Goal: Task Accomplishment & Management: Use online tool/utility

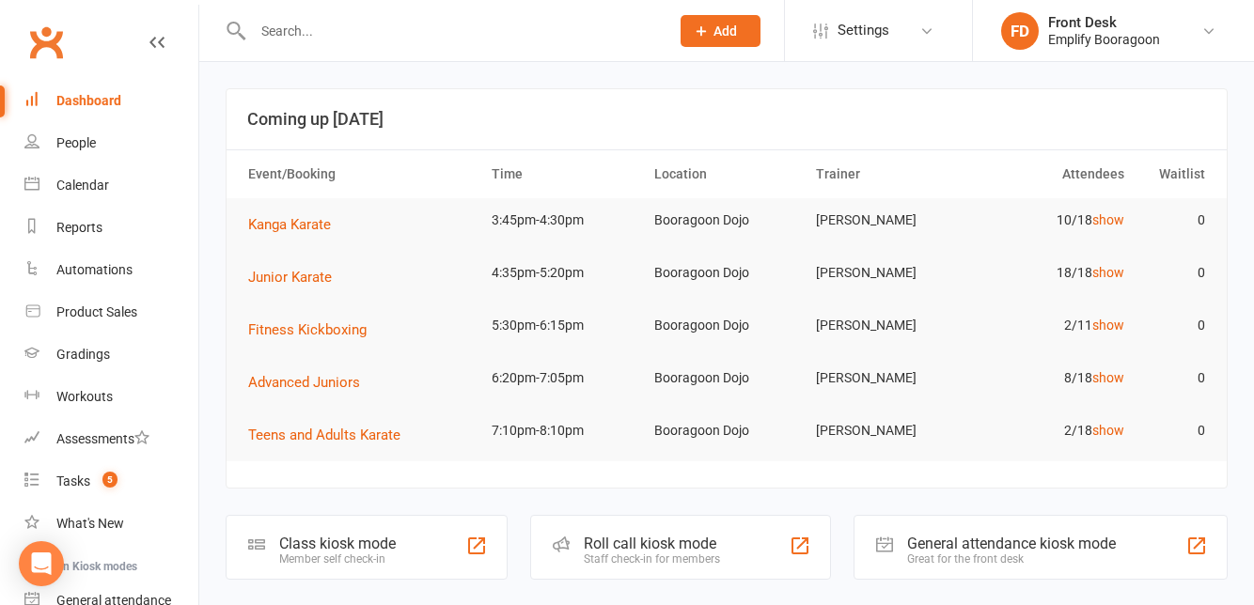
click at [395, 543] on div "Class kiosk mode" at bounding box center [337, 544] width 117 height 18
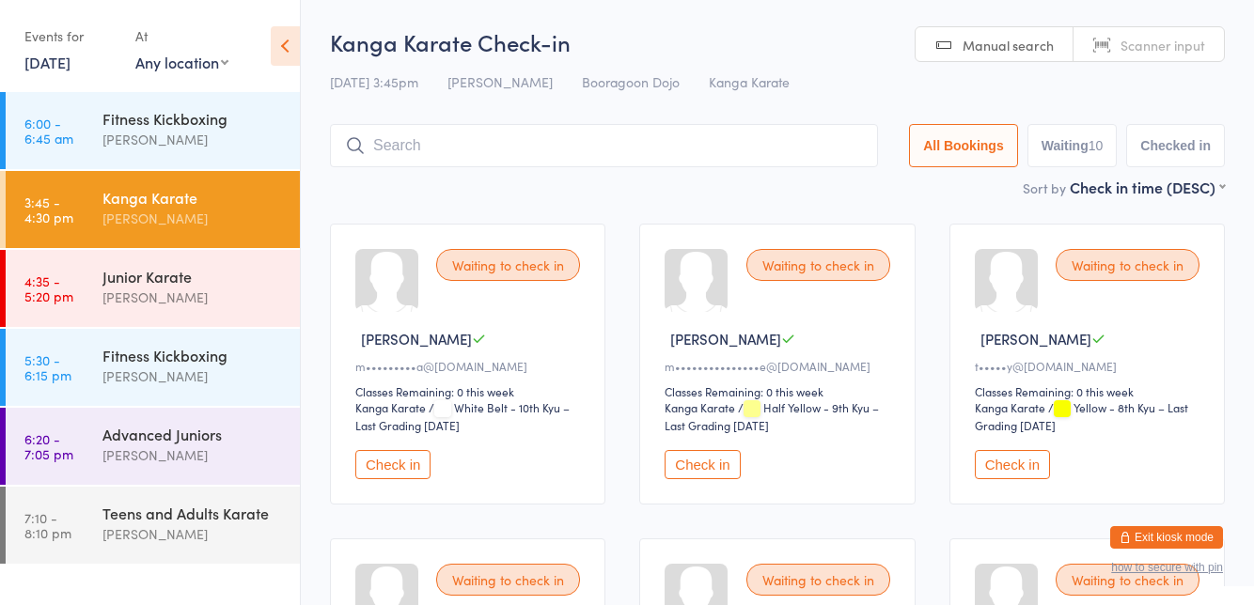
click at [530, 273] on div "Waiting to check in" at bounding box center [508, 265] width 144 height 32
click at [389, 457] on button "Check in" at bounding box center [392, 464] width 75 height 29
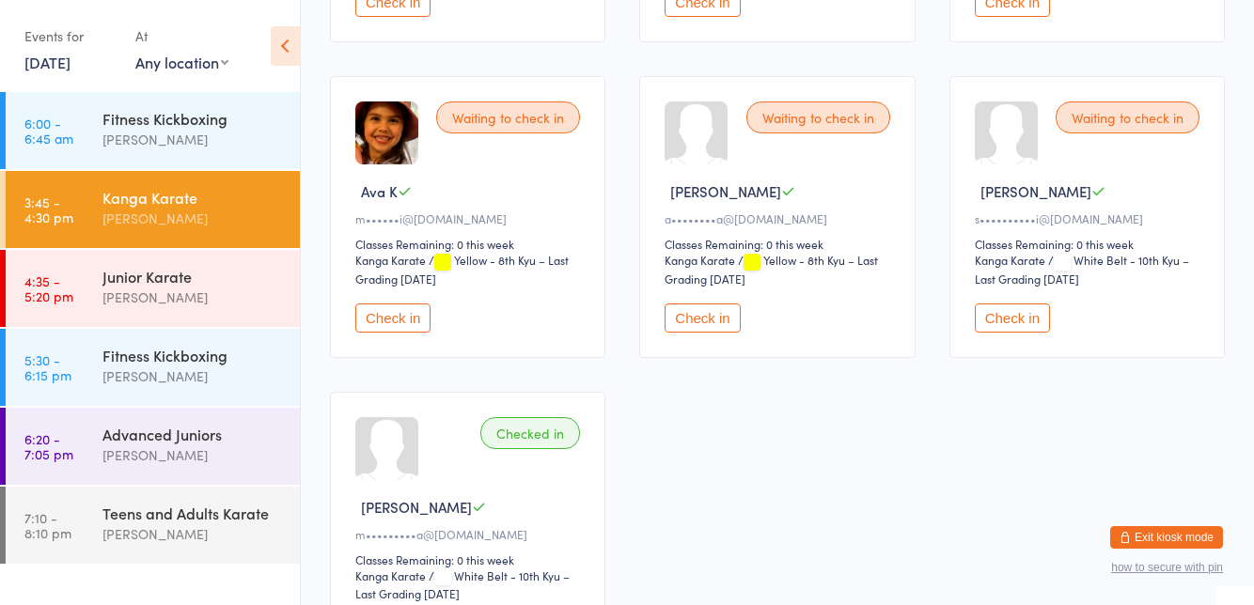
scroll to position [775, 0]
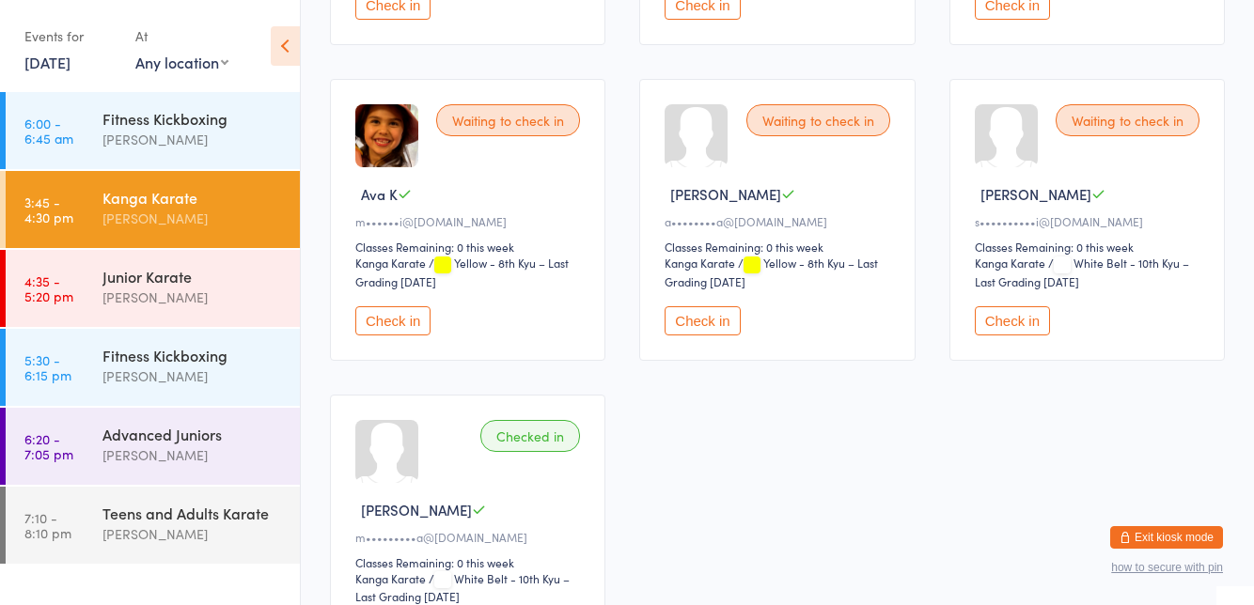
click at [699, 309] on button "Check in" at bounding box center [702, 320] width 75 height 29
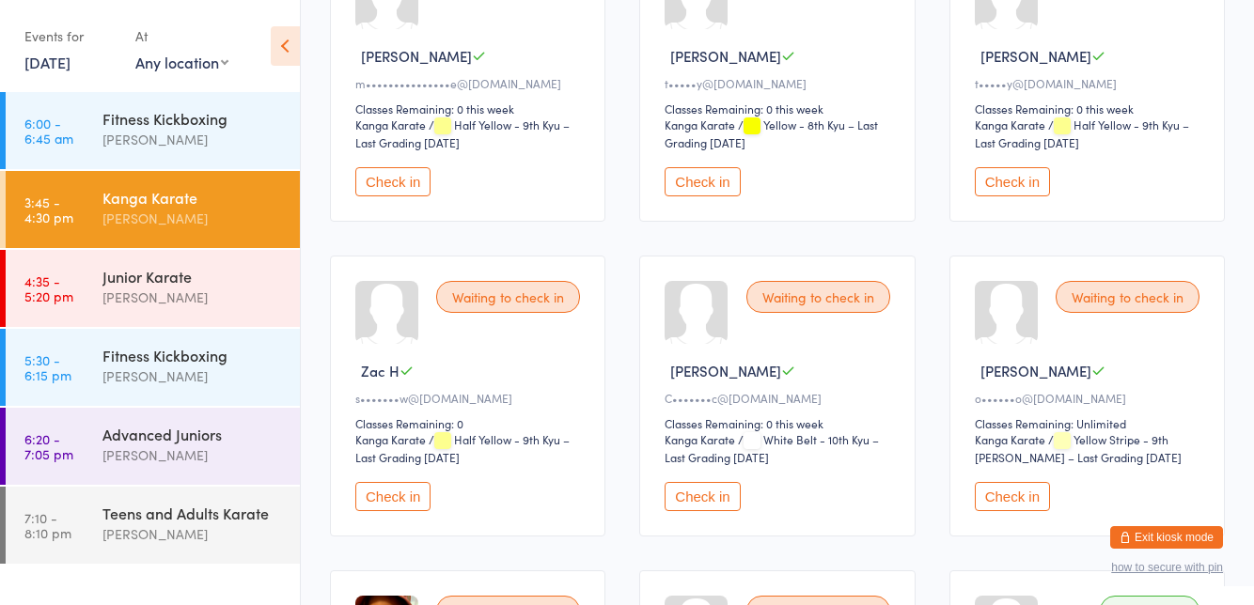
scroll to position [274, 0]
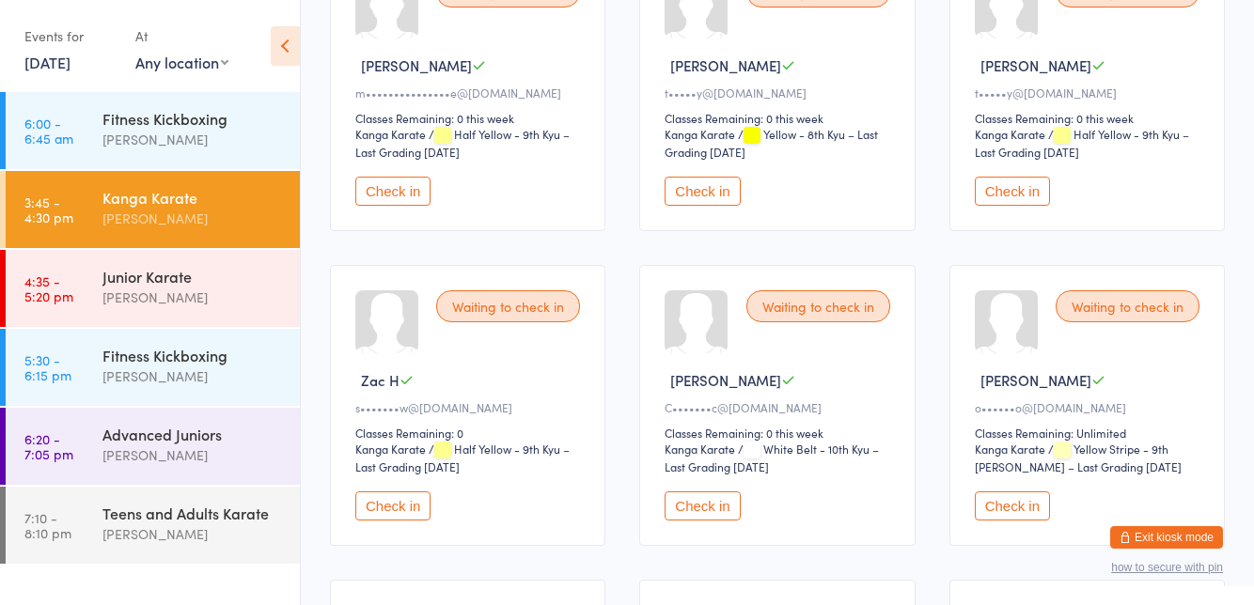
click at [1019, 214] on div "Waiting to check in [PERSON_NAME] t•••••y@[DOMAIN_NAME] Classes Remaining: 0 th…" at bounding box center [1087, 90] width 275 height 281
click at [1020, 203] on button "Check in" at bounding box center [1012, 191] width 75 height 29
click at [1018, 197] on button "Check in" at bounding box center [1012, 191] width 75 height 29
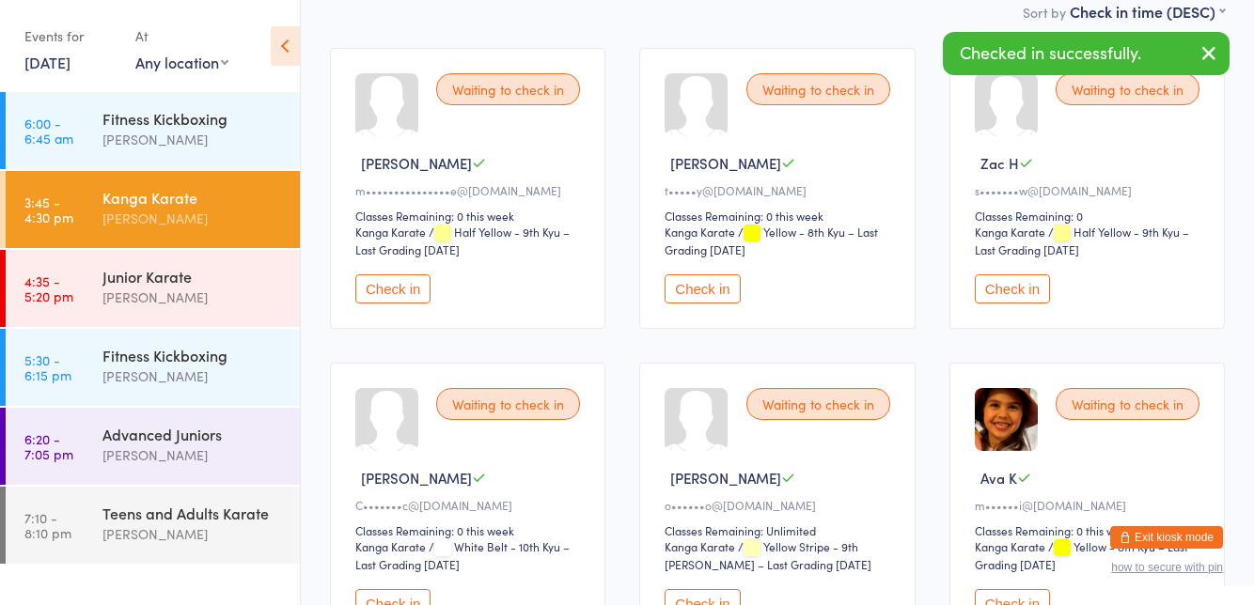
scroll to position [174, 0]
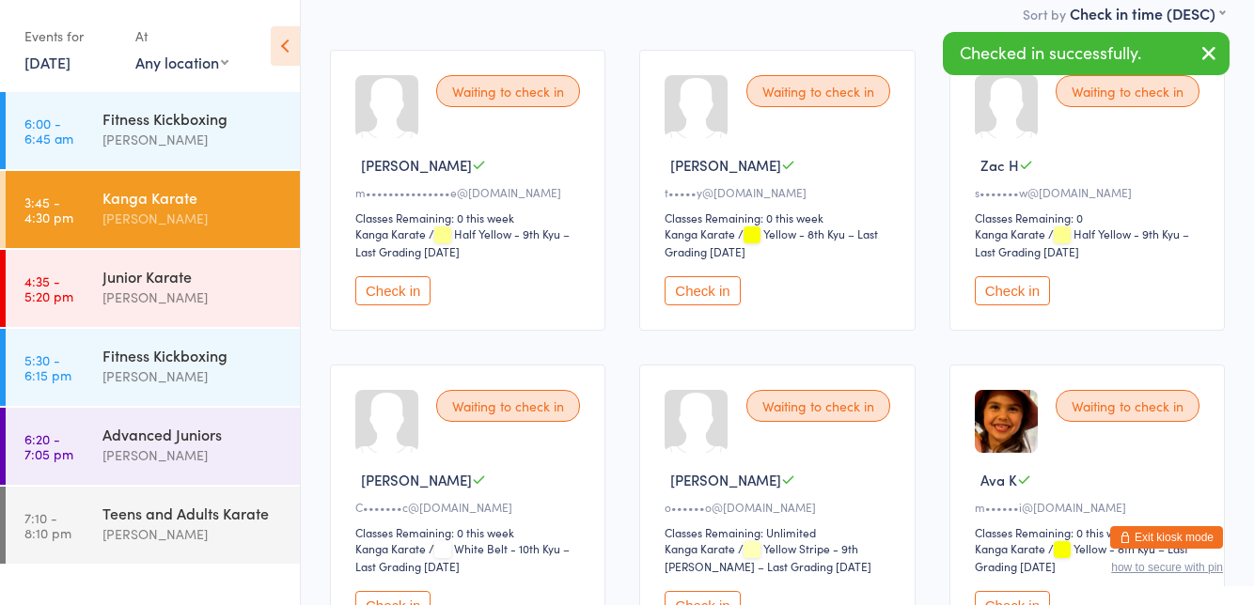
click at [1013, 297] on button "Check in" at bounding box center [1012, 290] width 75 height 29
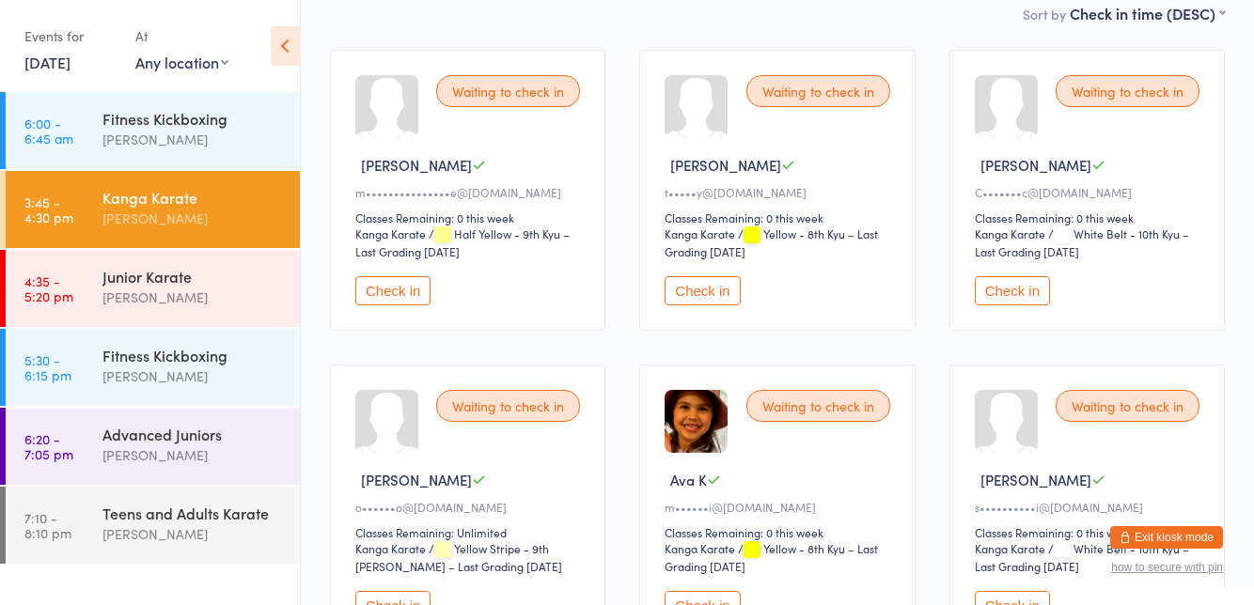
click at [1007, 293] on button "Check in" at bounding box center [1012, 290] width 75 height 29
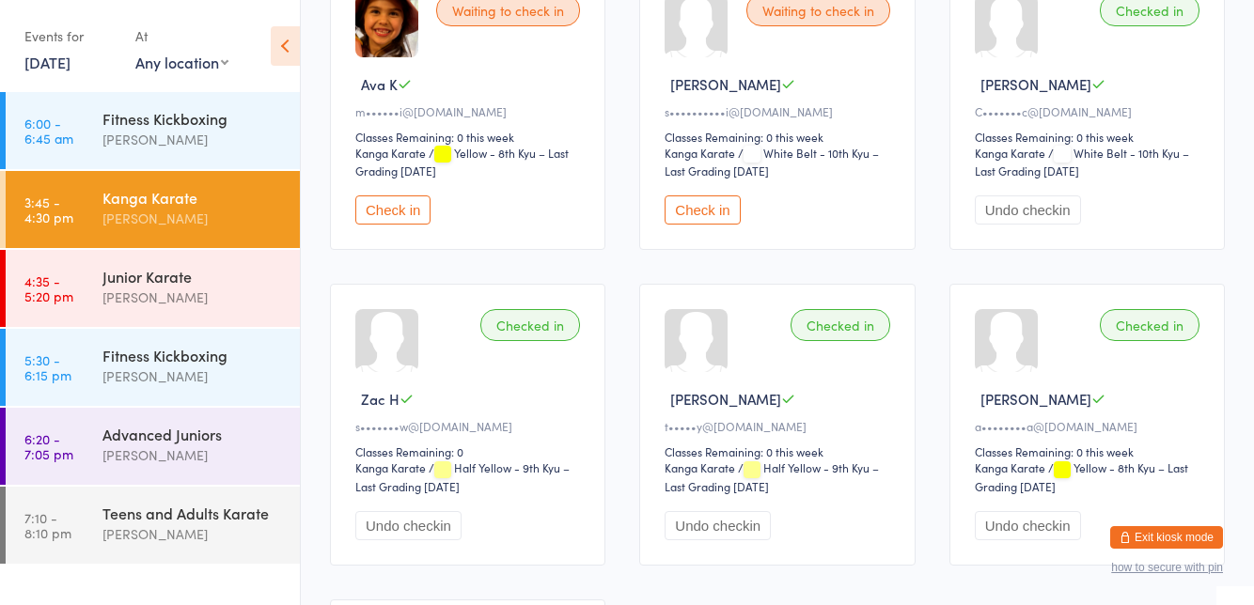
scroll to position [572, 0]
click at [1075, 214] on button "Undo checkin" at bounding box center [1028, 208] width 106 height 29
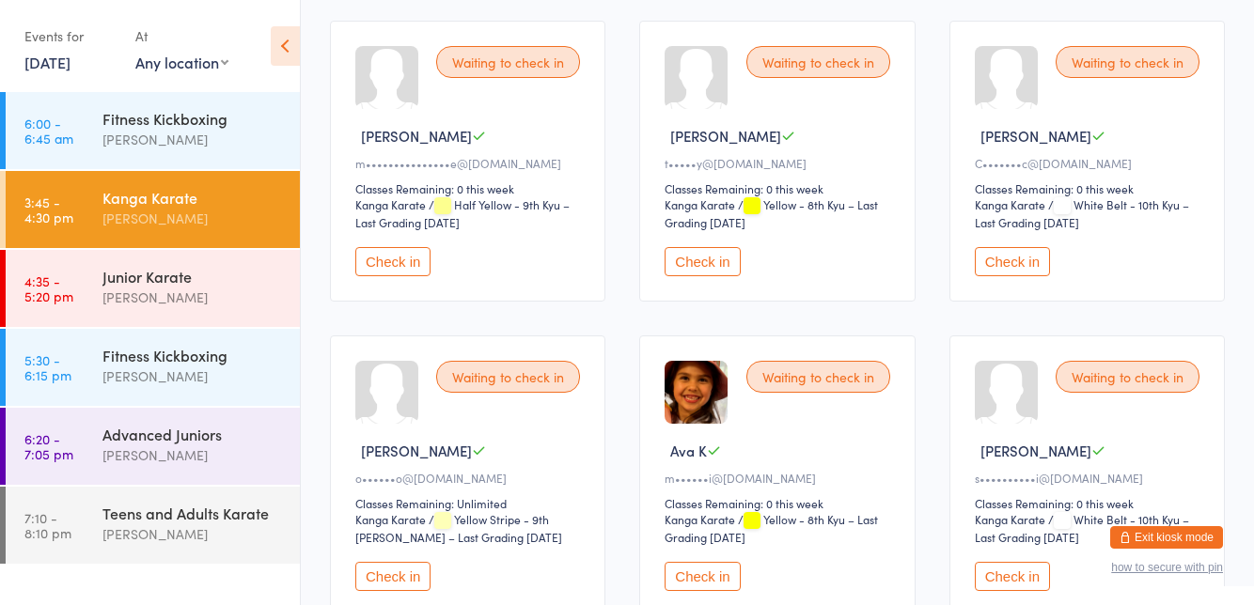
click at [1019, 259] on button "Check in" at bounding box center [1012, 261] width 75 height 29
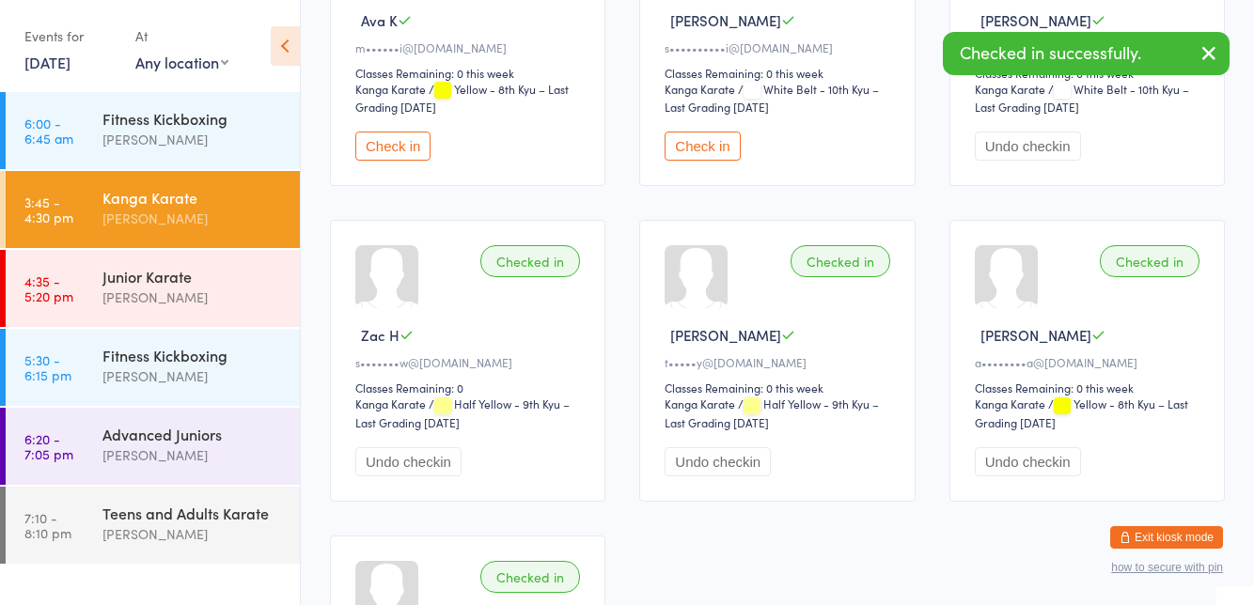
scroll to position [634, 0]
click at [388, 449] on button "Undo checkin" at bounding box center [408, 461] width 106 height 29
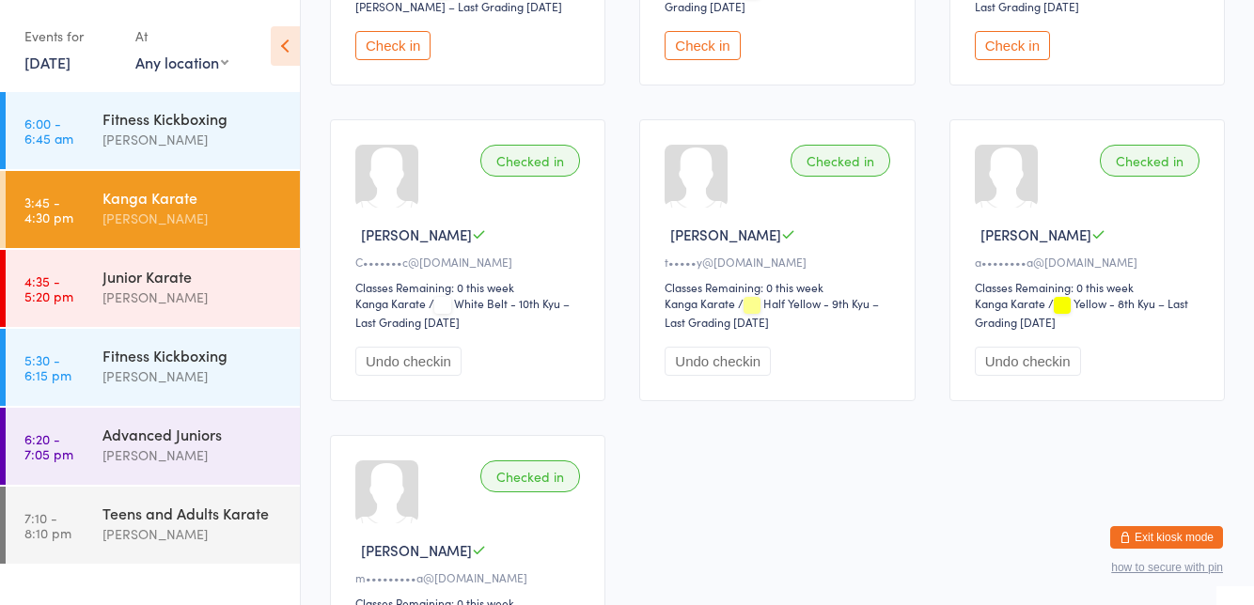
scroll to position [738, 0]
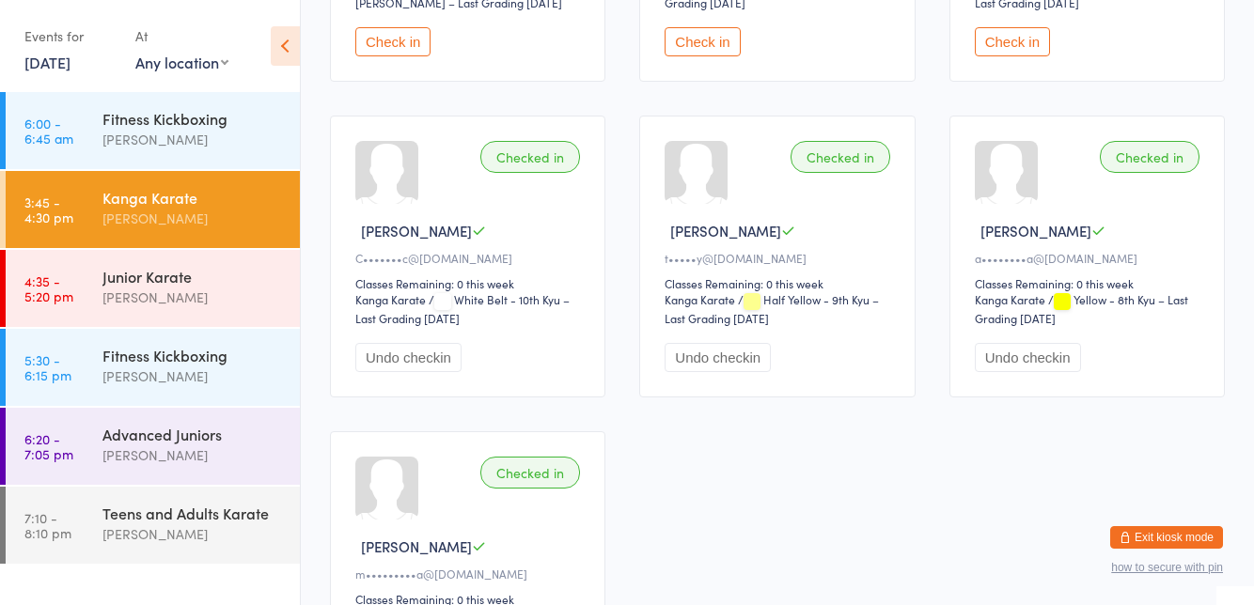
click at [387, 353] on button "Undo checkin" at bounding box center [408, 357] width 106 height 29
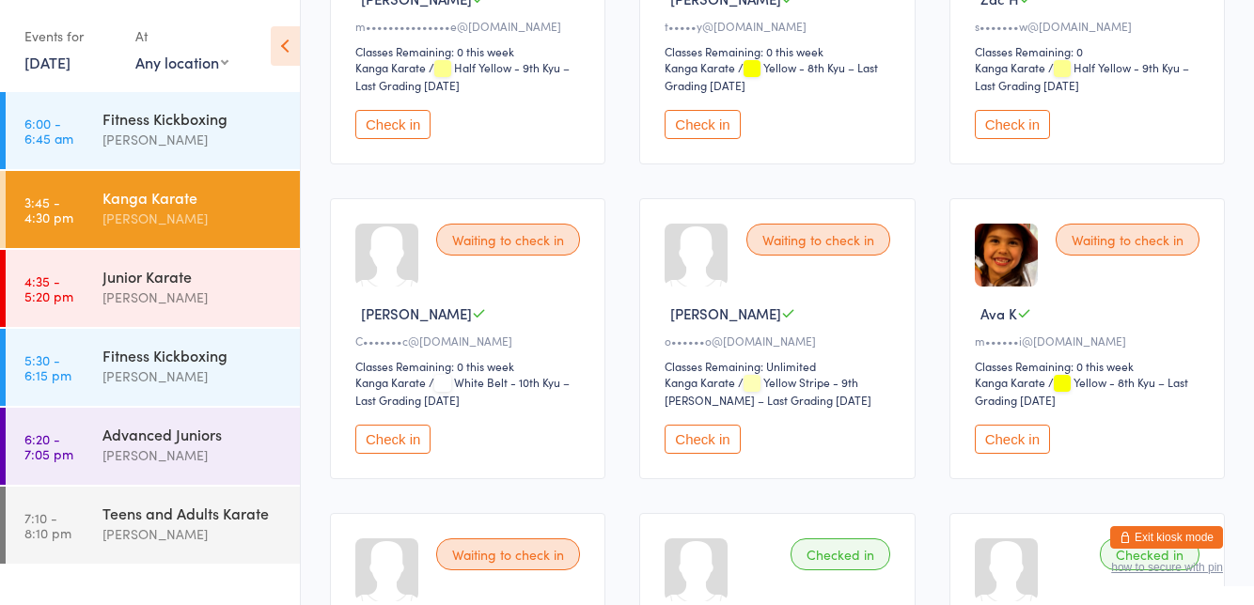
scroll to position [342, 0]
click at [699, 434] on button "Check in" at bounding box center [702, 437] width 75 height 29
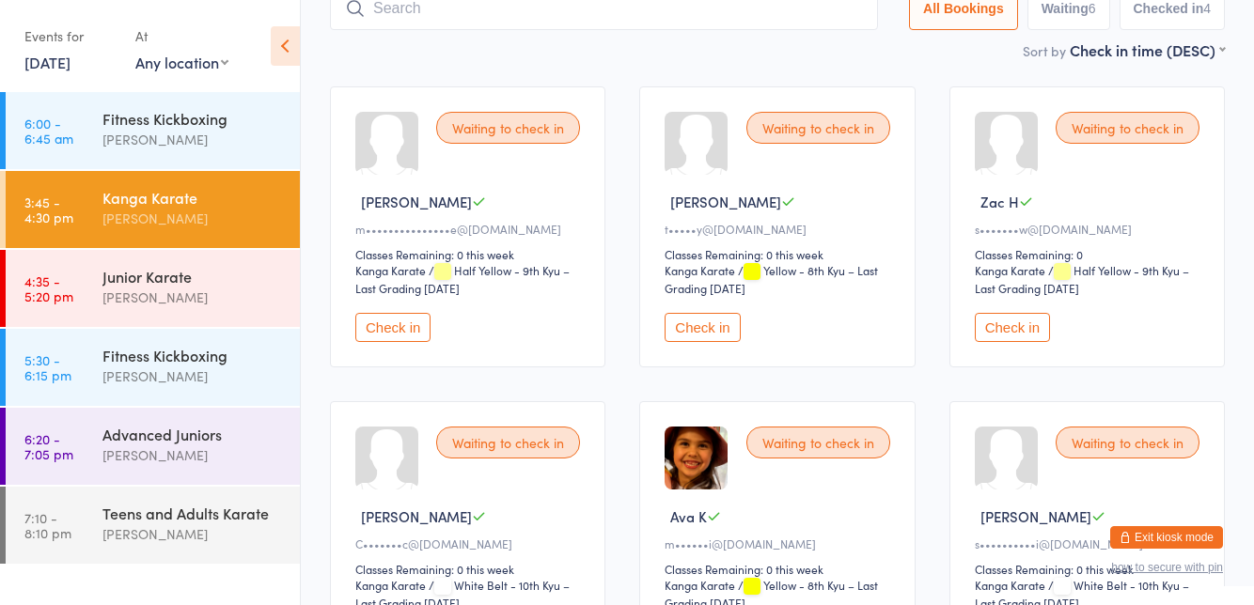
scroll to position [0, 0]
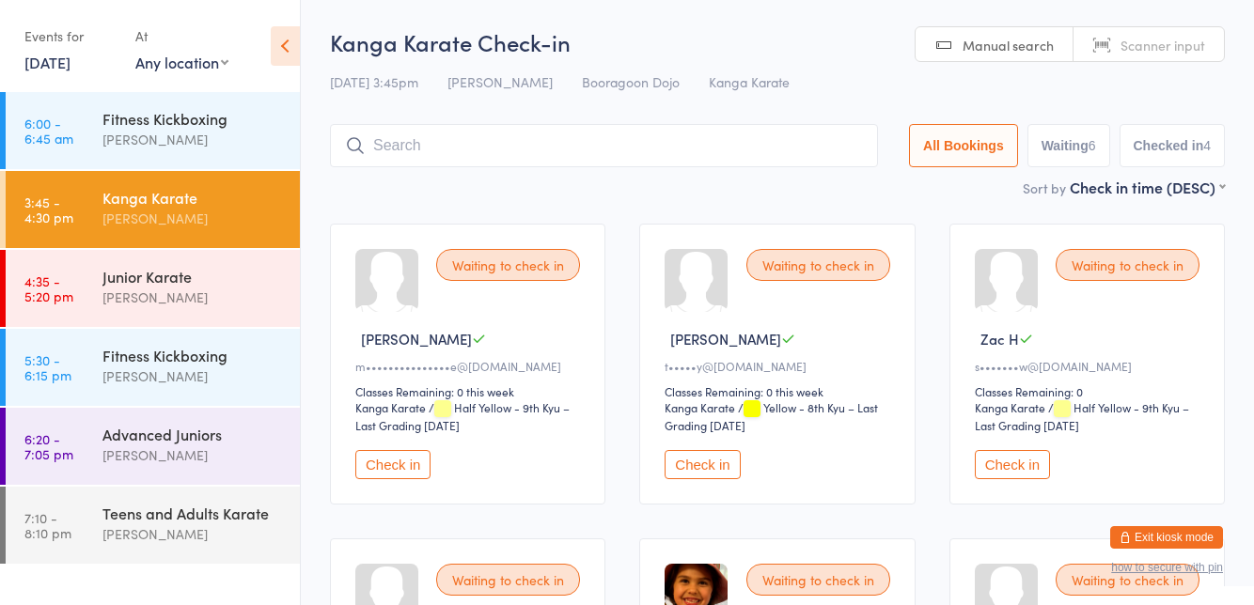
click at [1010, 469] on button "Check in" at bounding box center [1012, 464] width 75 height 29
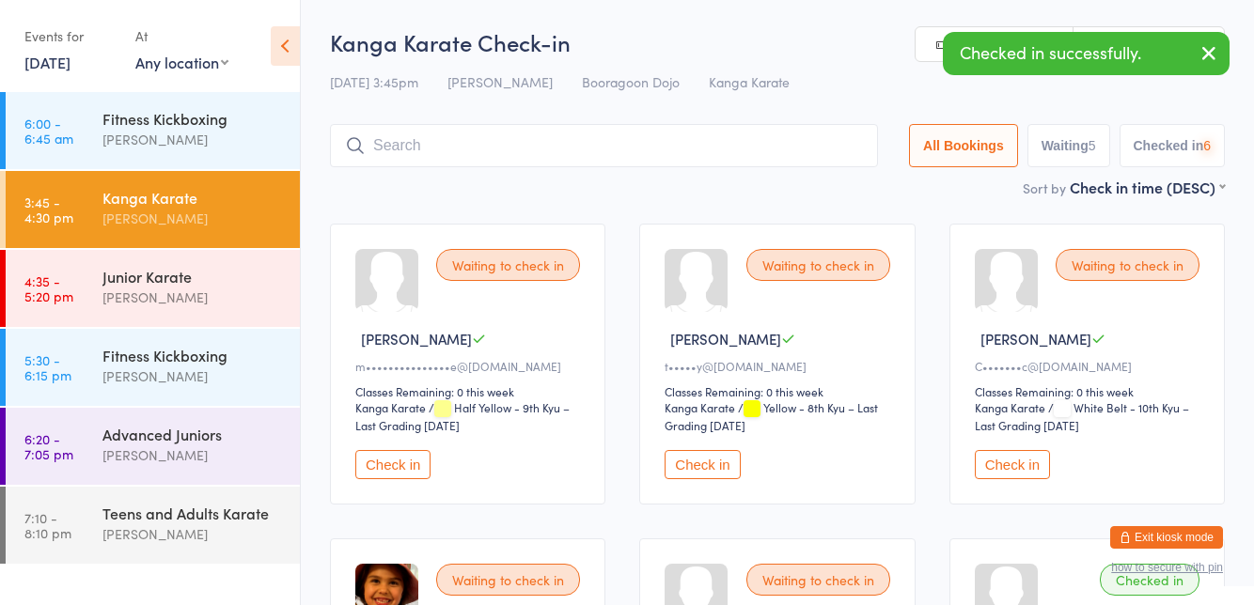
click at [163, 301] on div "[PERSON_NAME]" at bounding box center [192, 298] width 181 height 22
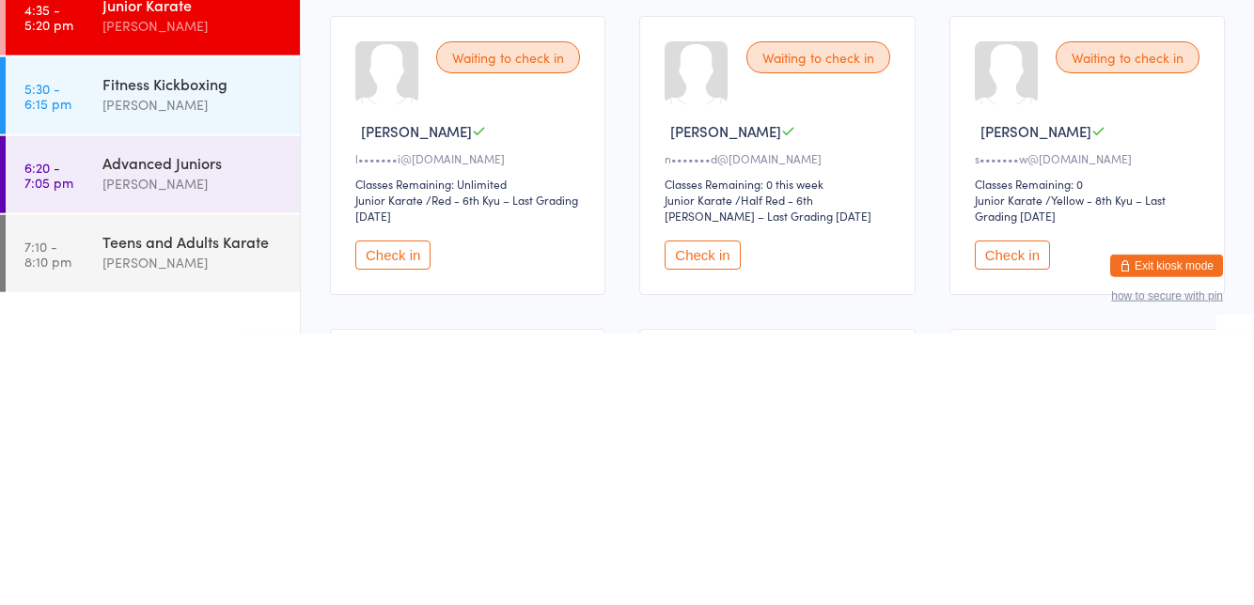
click at [1015, 526] on button "Check in" at bounding box center [1012, 526] width 75 height 29
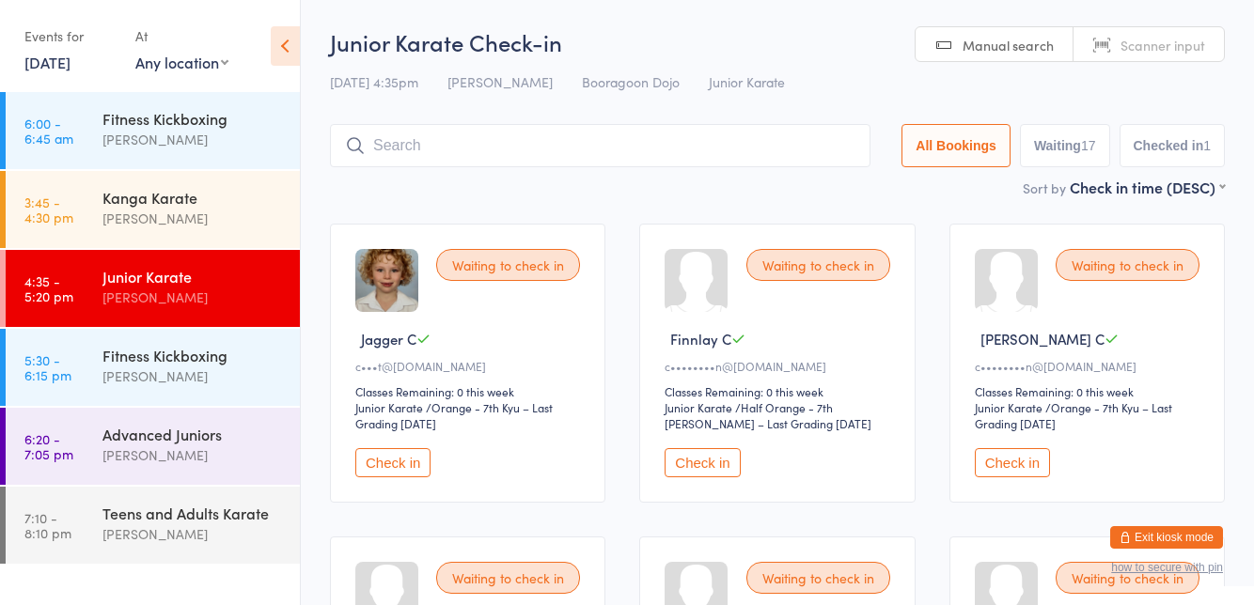
click at [173, 220] on div "[PERSON_NAME]" at bounding box center [192, 219] width 181 height 22
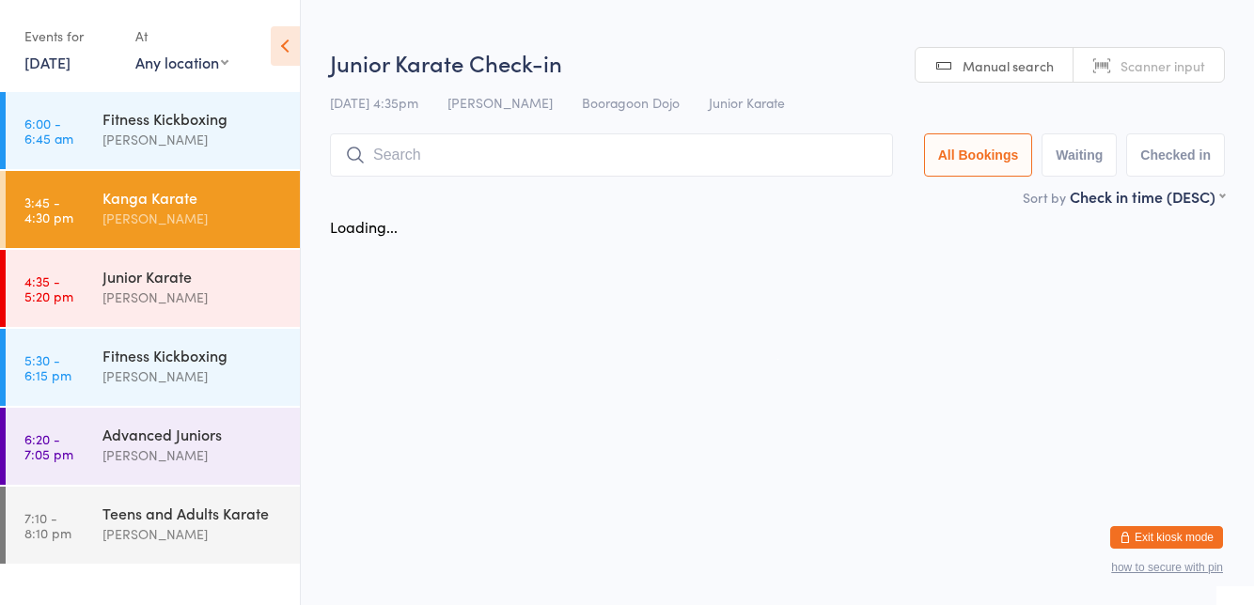
click at [128, 224] on div "[PERSON_NAME]" at bounding box center [192, 219] width 181 height 22
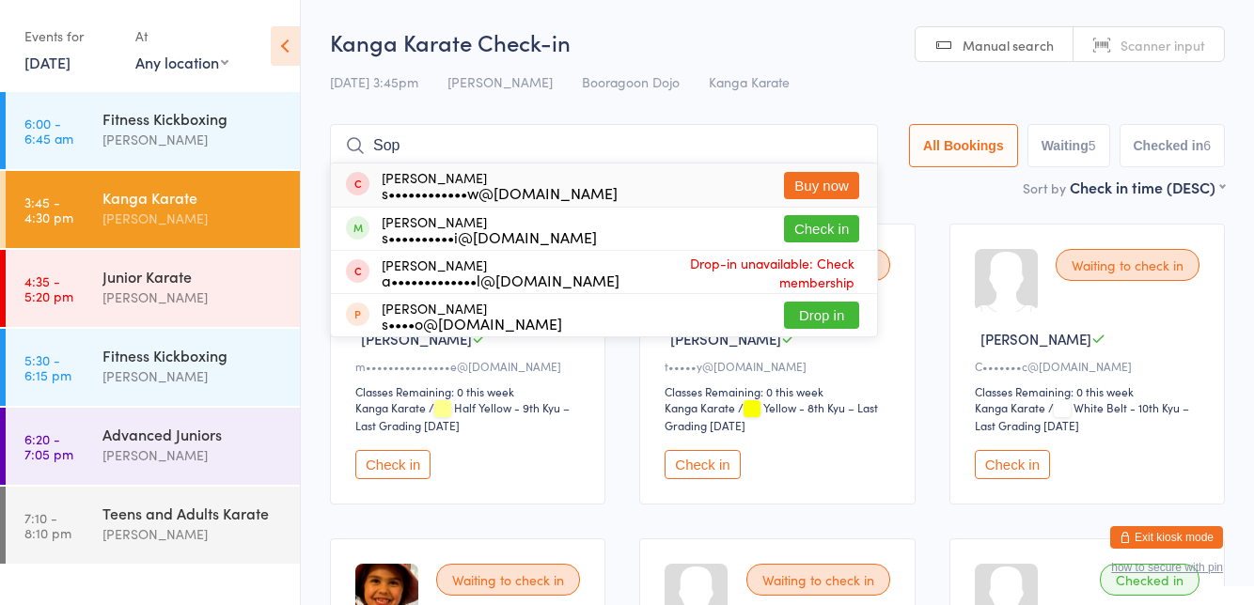
type input "Sop"
click at [820, 236] on button "Check in" at bounding box center [821, 228] width 75 height 27
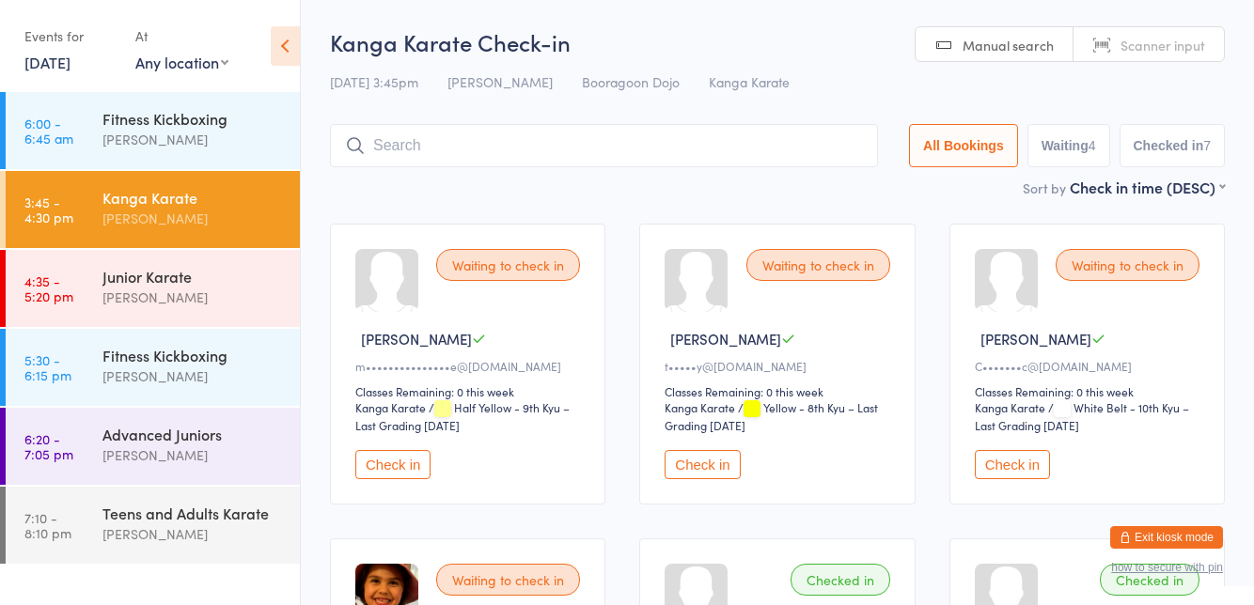
click at [1013, 229] on div "Waiting to check in [PERSON_NAME] I C•••••••c@[DOMAIN_NAME] Classes Remaining: …" at bounding box center [1087, 364] width 275 height 281
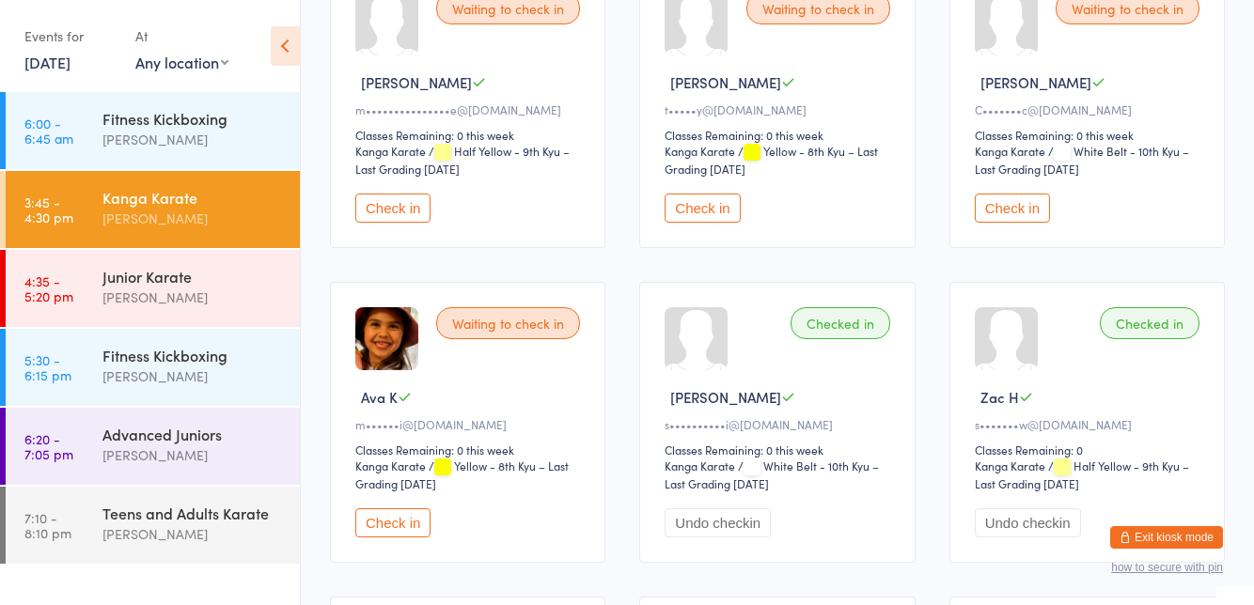
scroll to position [258, 0]
click at [389, 530] on button "Check in" at bounding box center [392, 522] width 75 height 29
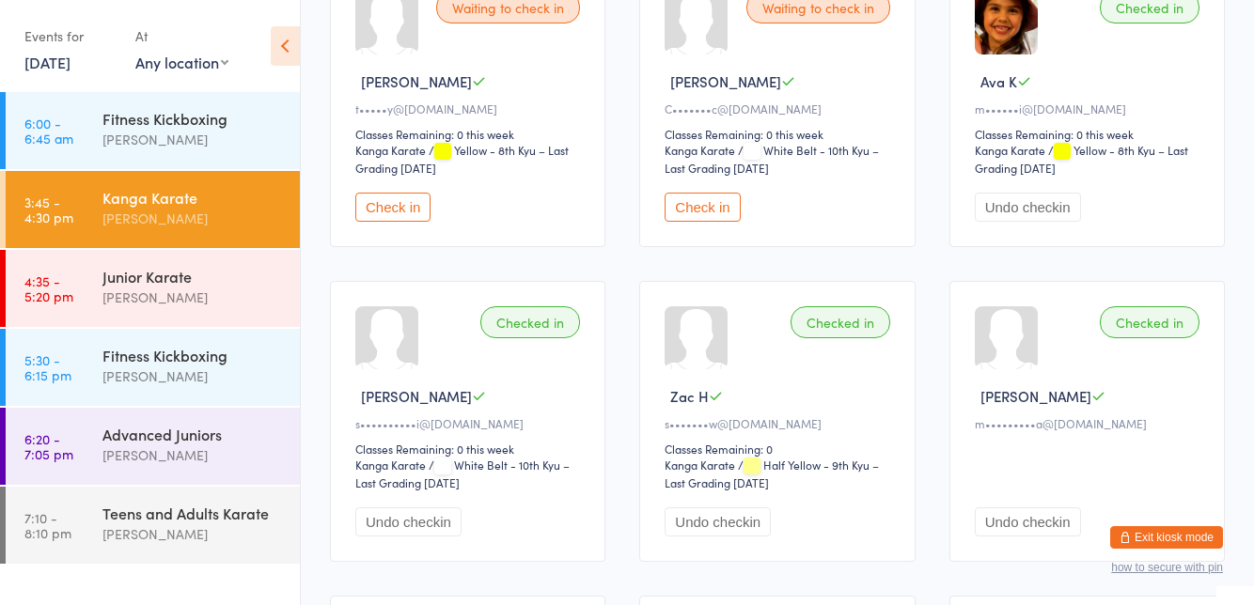
click at [701, 201] on button "Check in" at bounding box center [702, 207] width 75 height 29
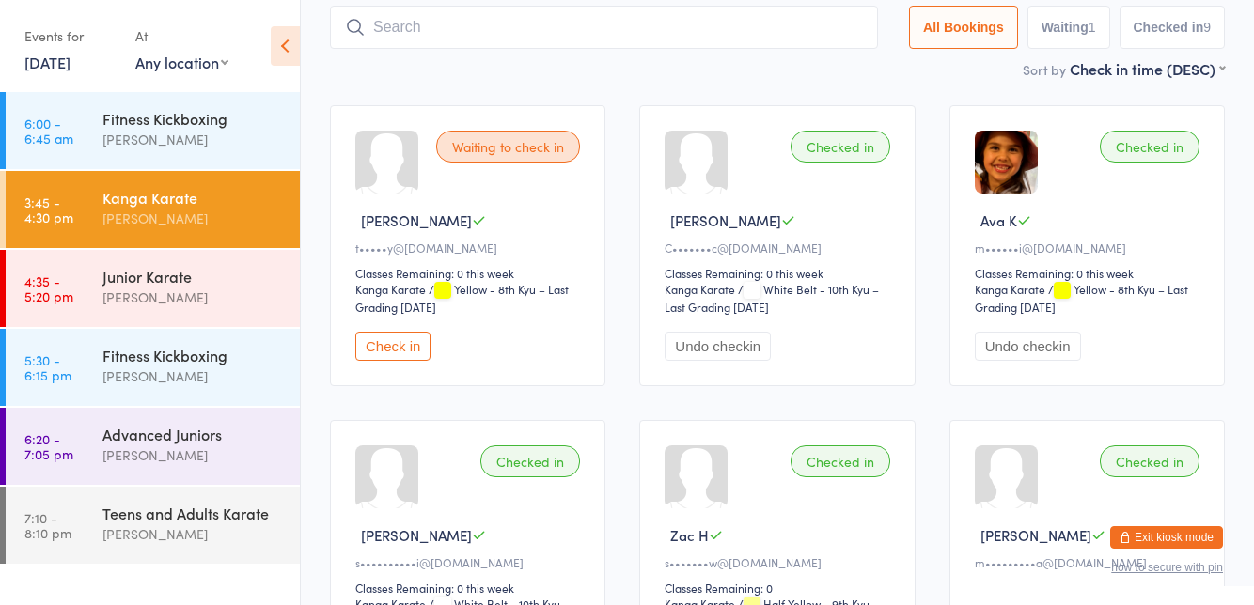
scroll to position [118, 0]
click at [149, 285] on div "Junior Karate" at bounding box center [192, 276] width 181 height 21
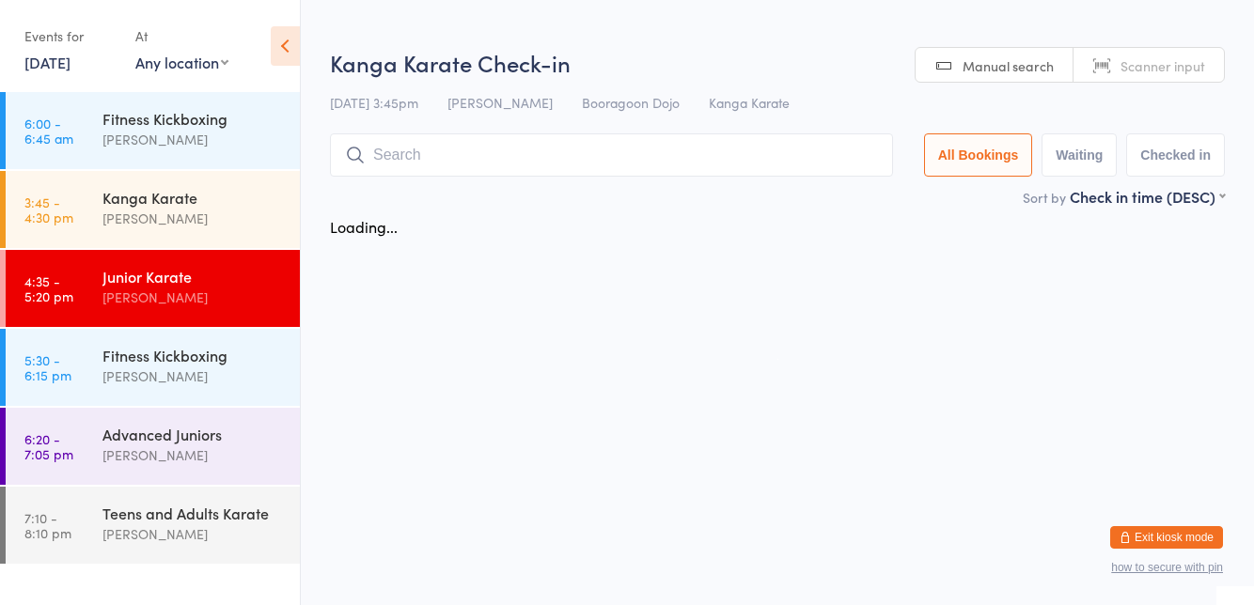
click at [683, 226] on div "Loading..." at bounding box center [777, 226] width 929 height 39
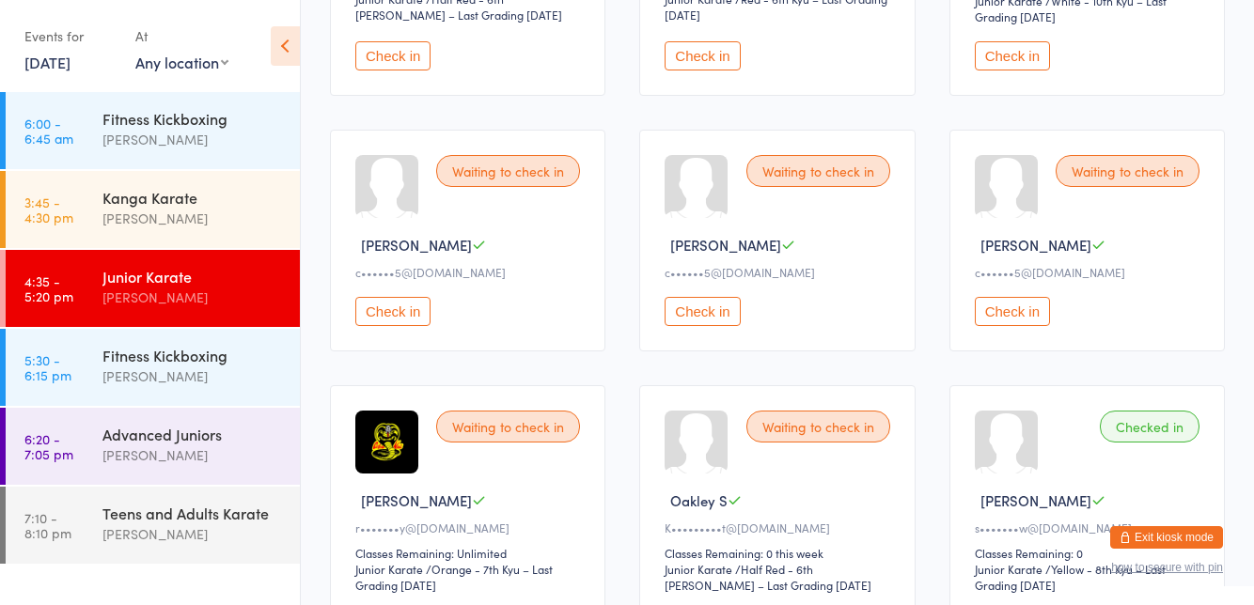
scroll to position [1450, 0]
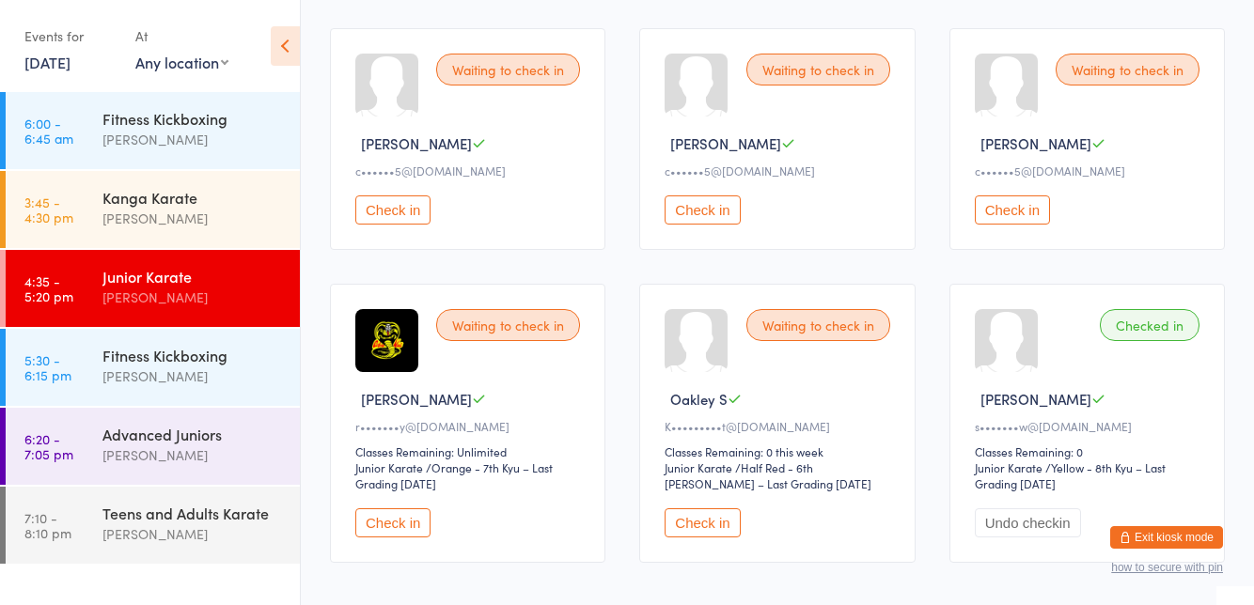
click at [406, 520] on button "Check in" at bounding box center [392, 523] width 75 height 29
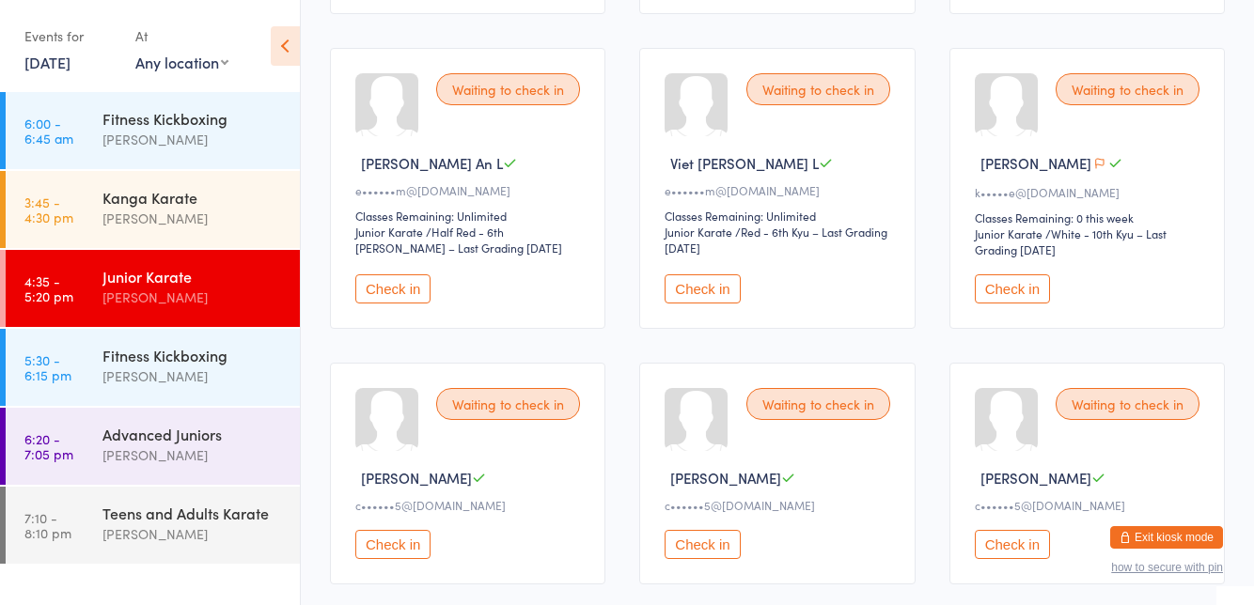
scroll to position [1115, 0]
click at [692, 286] on button "Check in" at bounding box center [702, 289] width 75 height 29
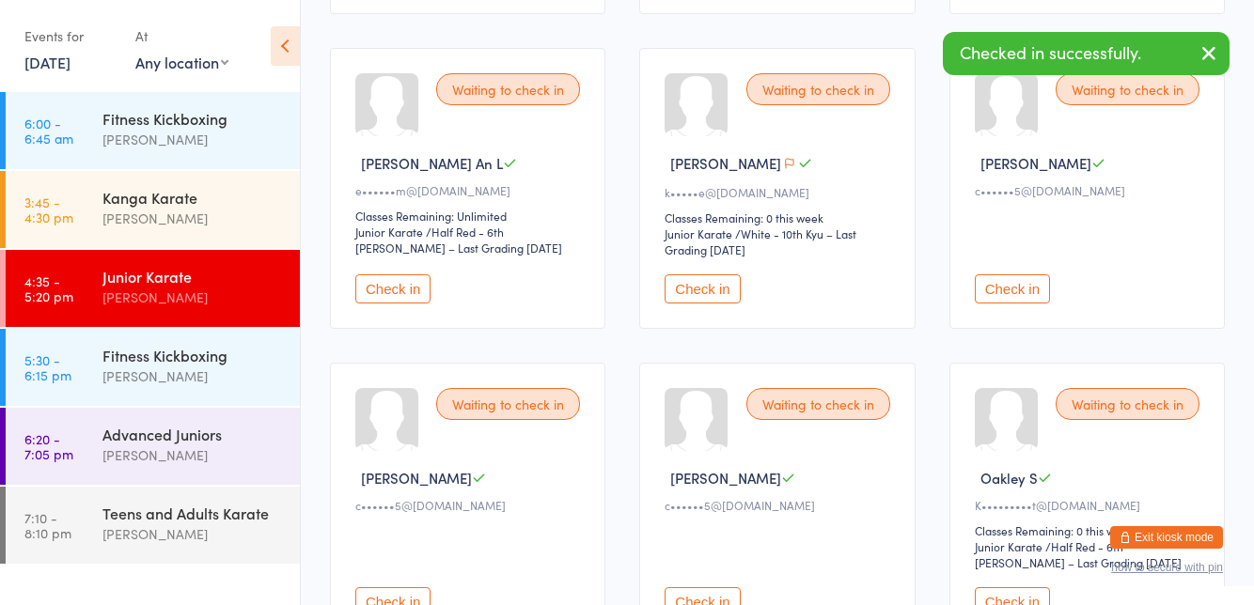
click at [388, 290] on button "Check in" at bounding box center [392, 289] width 75 height 29
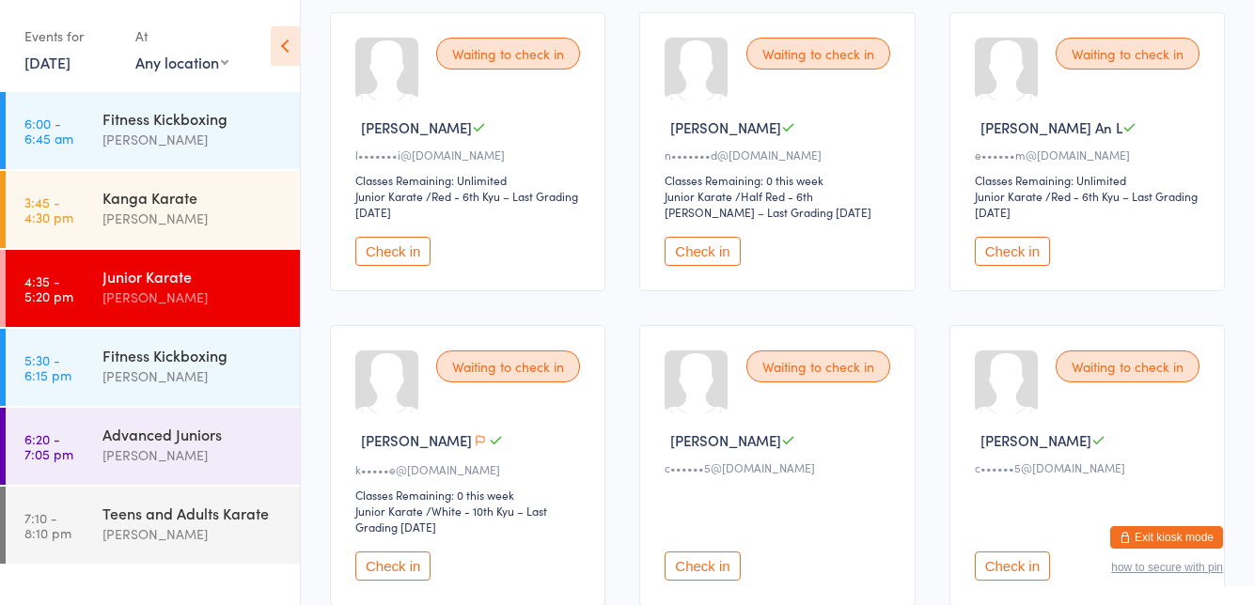
scroll to position [836, 0]
click at [1021, 244] on button "Check in" at bounding box center [1012, 253] width 75 height 29
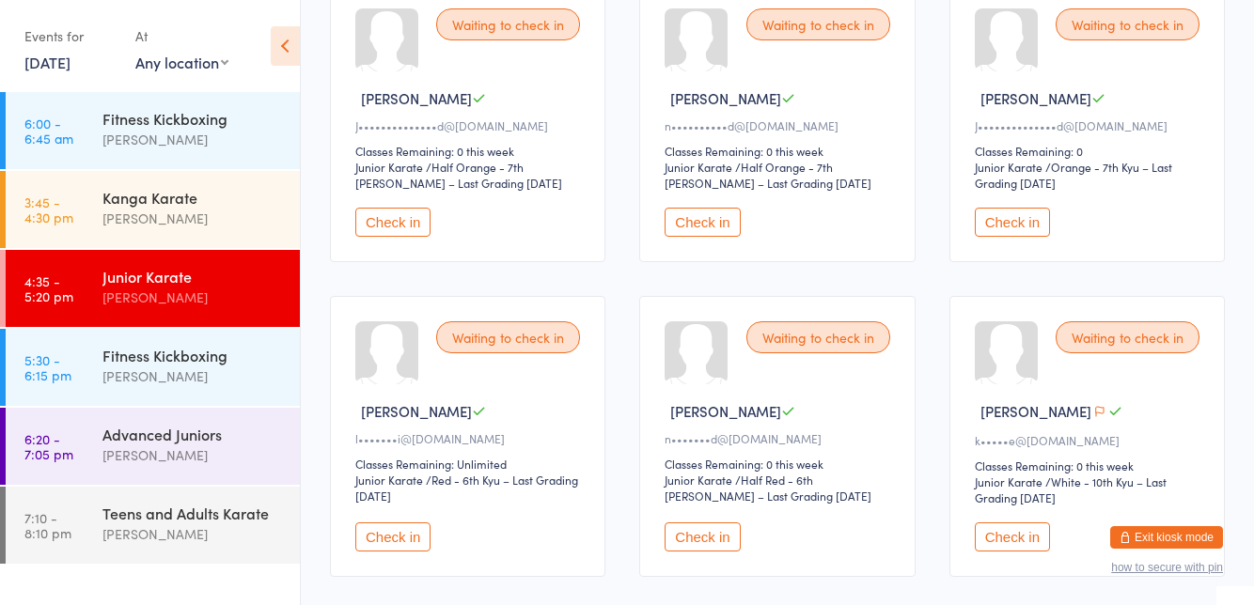
scroll to position [552, 0]
click at [1017, 217] on button "Check in" at bounding box center [1012, 224] width 75 height 29
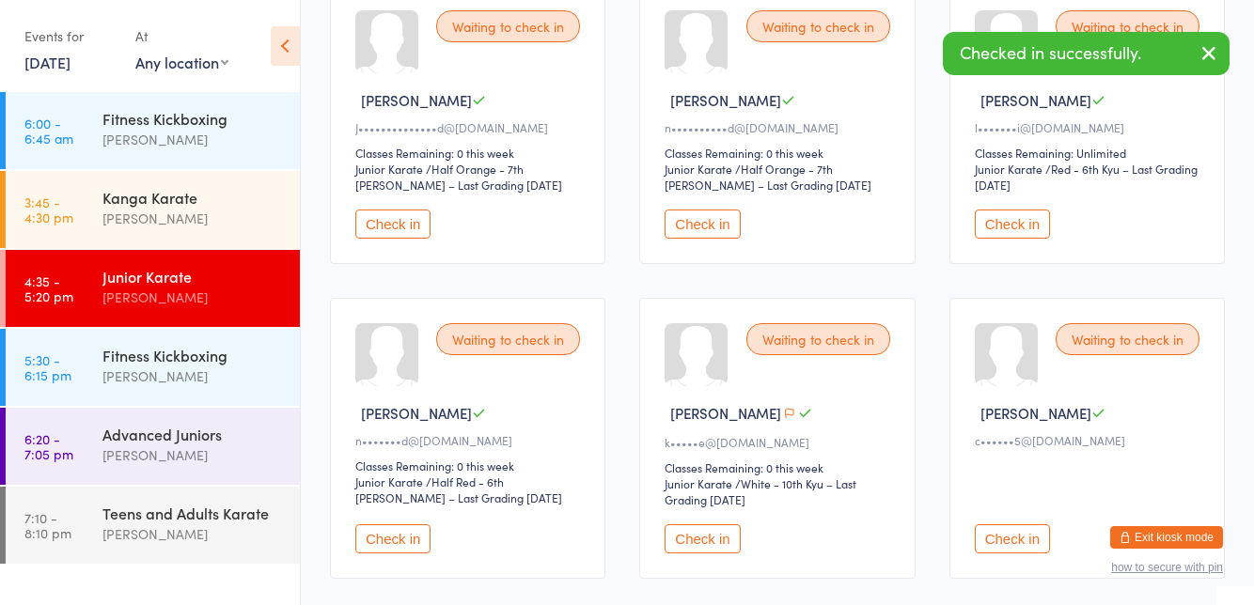
click at [709, 197] on div "Waiting to check in [PERSON_NAME] C n••••••••••d@[DOMAIN_NAME] Classes Remainin…" at bounding box center [776, 124] width 275 height 279
click at [680, 229] on button "Check in" at bounding box center [702, 224] width 75 height 29
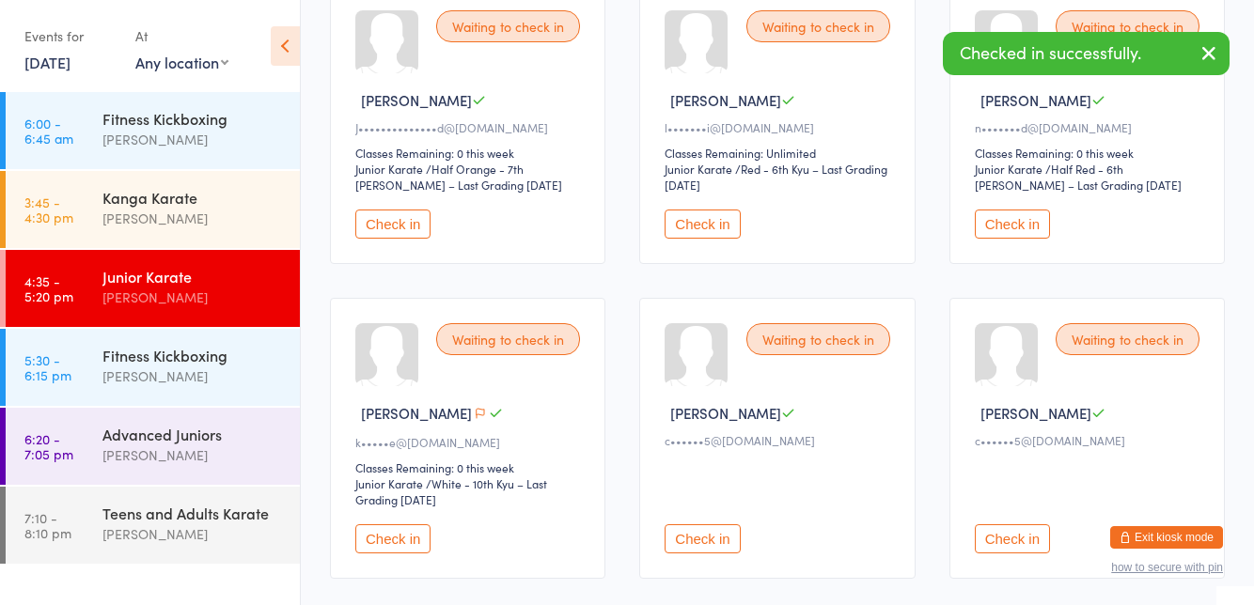
click at [369, 225] on button "Check in" at bounding box center [392, 224] width 75 height 29
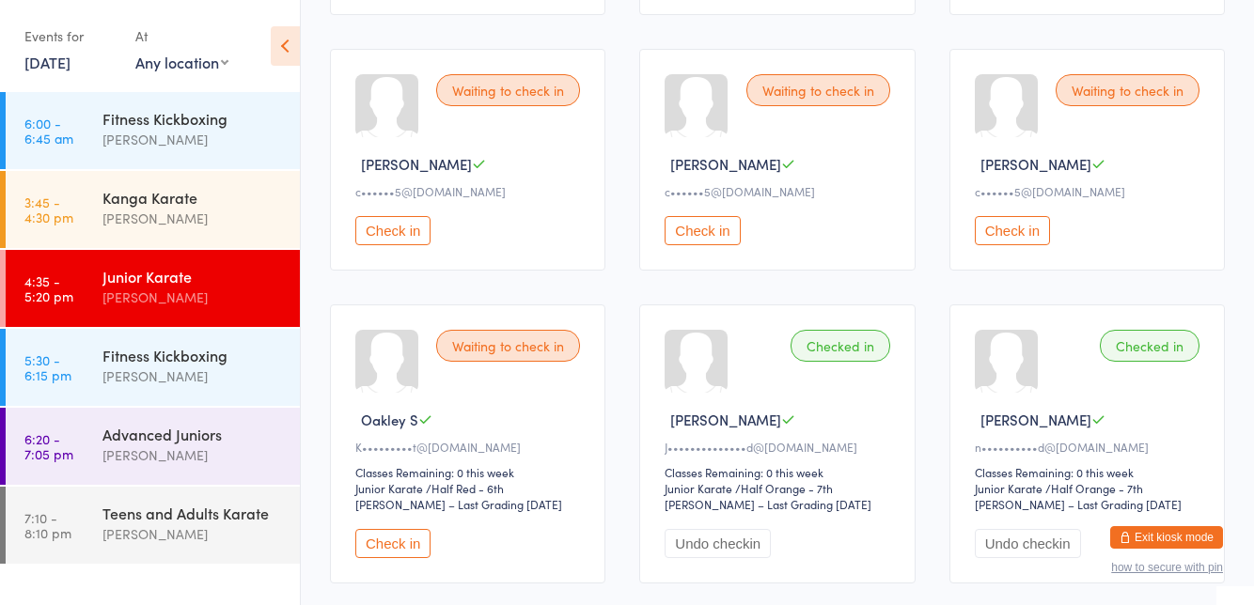
scroll to position [802, 0]
click at [1122, 173] on div "Waiting to check in [PERSON_NAME] c••••••5@[DOMAIN_NAME] Check in" at bounding box center [1087, 161] width 275 height 222
click at [1022, 222] on button "Check in" at bounding box center [1012, 231] width 75 height 29
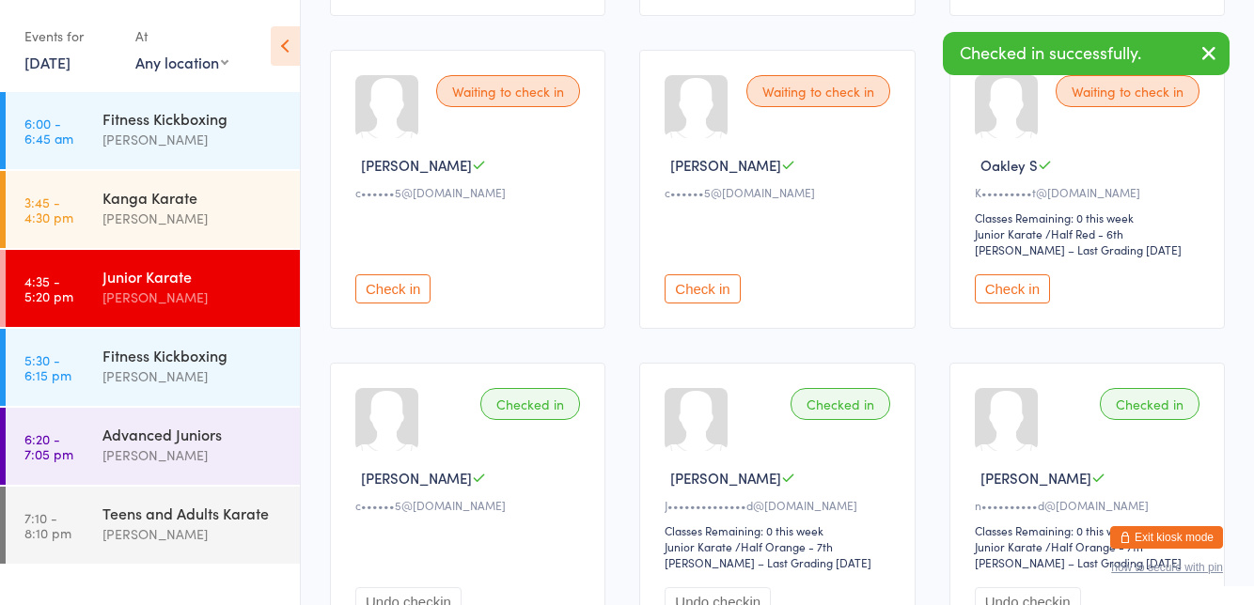
click at [684, 275] on button "Check in" at bounding box center [702, 289] width 75 height 29
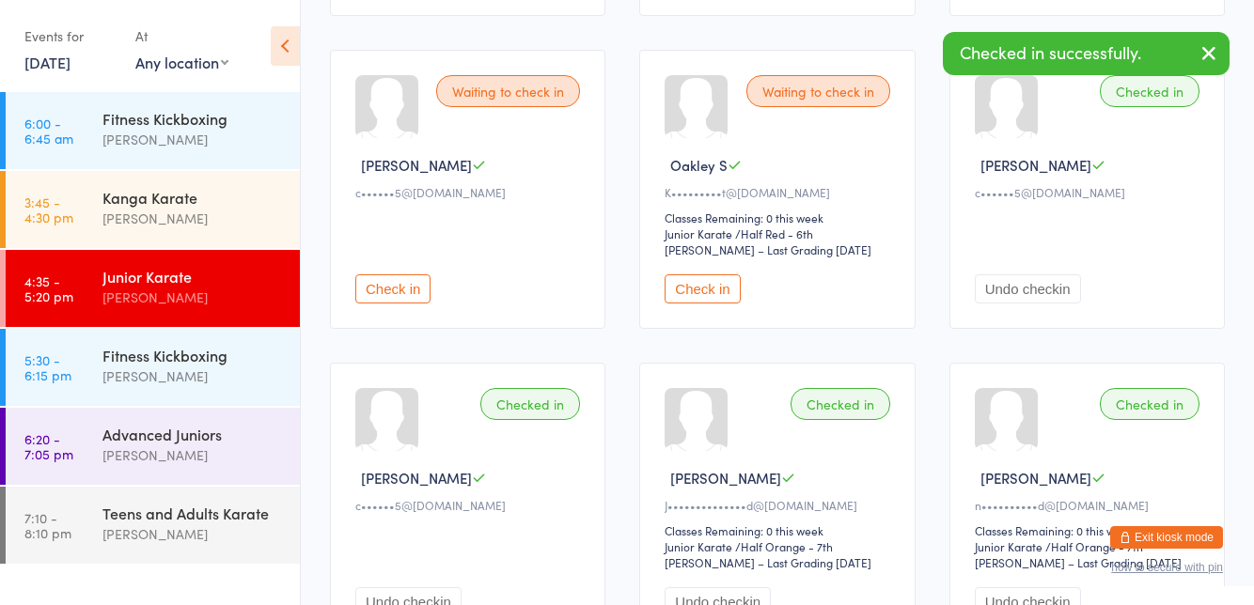
click at [400, 281] on button "Check in" at bounding box center [392, 289] width 75 height 29
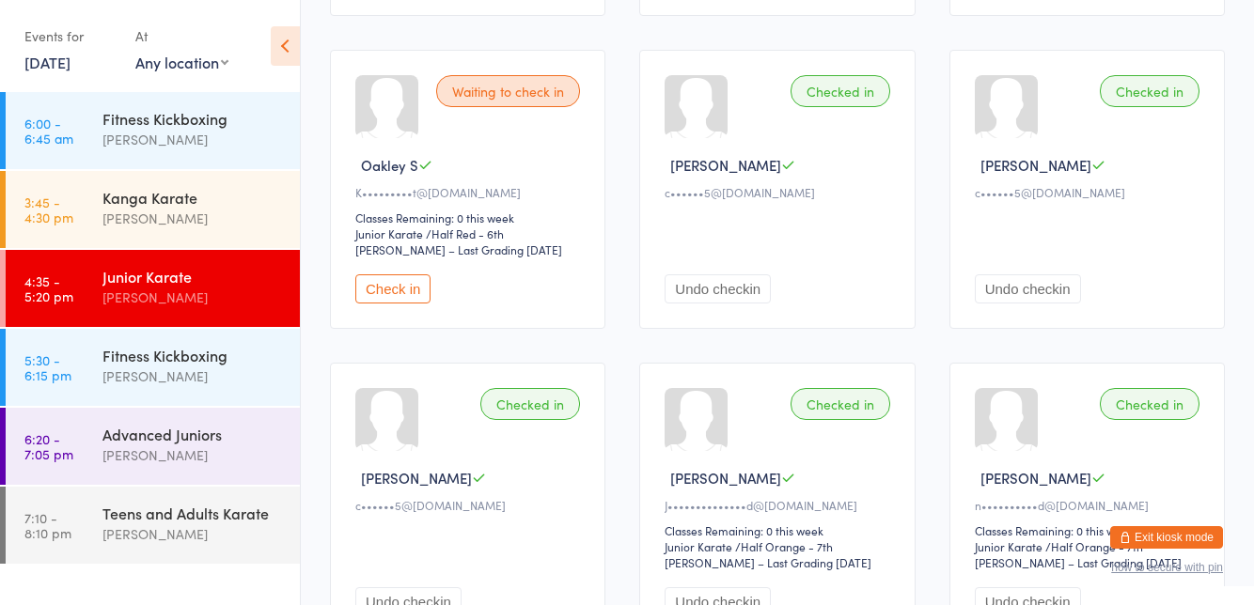
click at [396, 287] on button "Check in" at bounding box center [392, 289] width 75 height 29
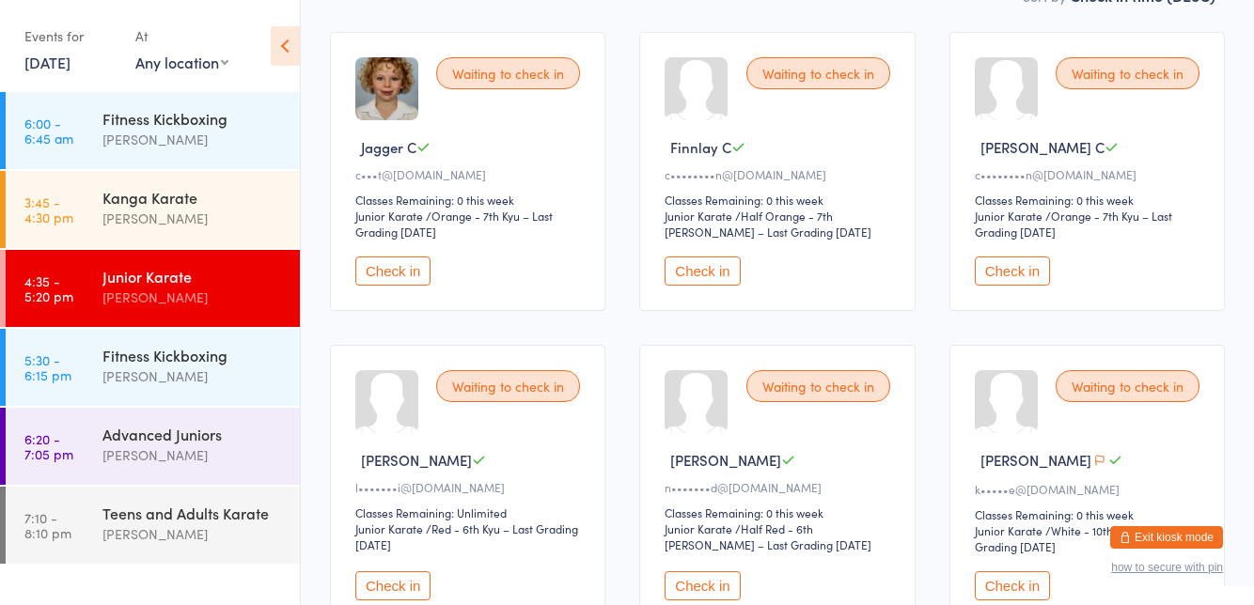
scroll to position [190, 0]
click at [720, 583] on button "Check in" at bounding box center [702, 587] width 75 height 29
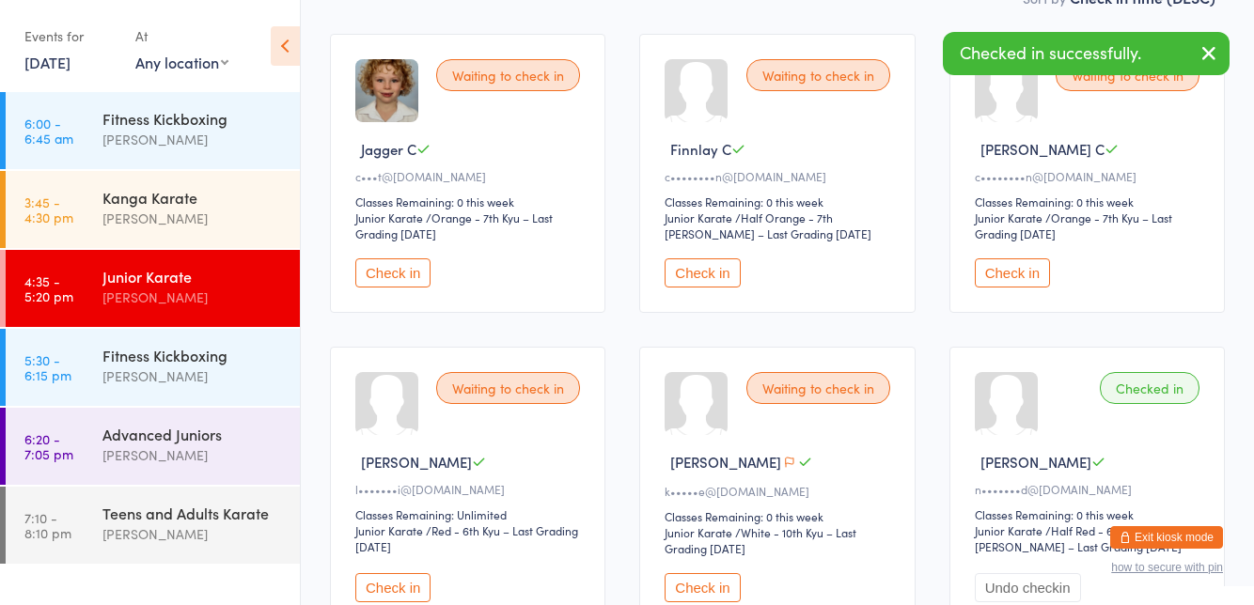
click at [717, 573] on button "Check in" at bounding box center [702, 587] width 75 height 29
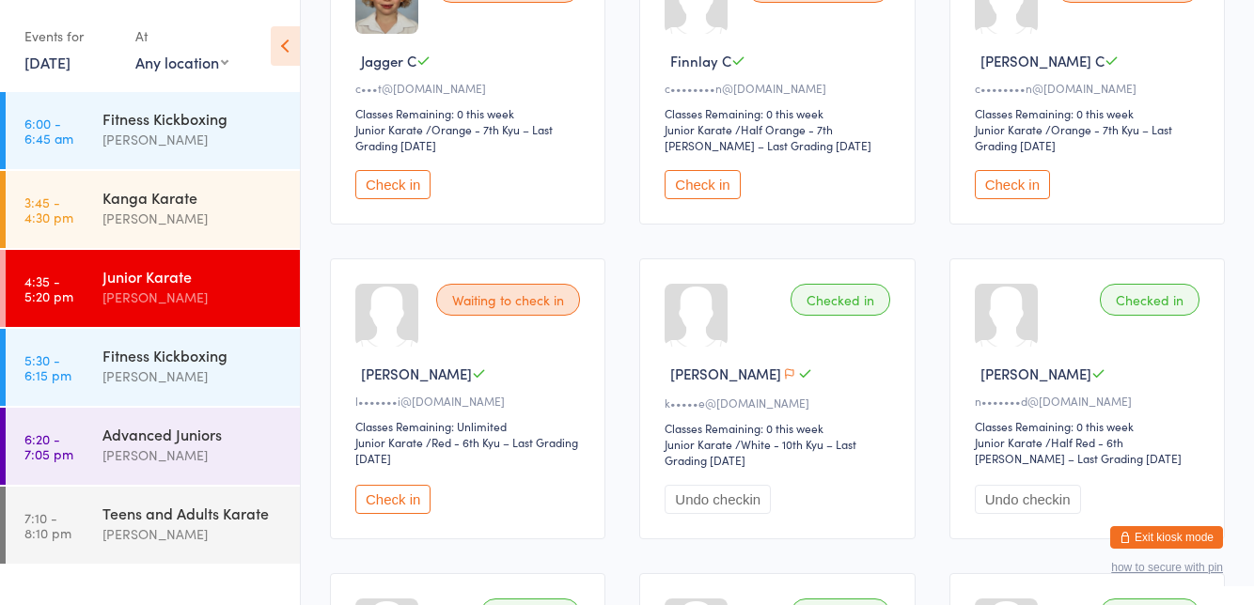
scroll to position [280, 0]
click at [393, 502] on button "Check in" at bounding box center [392, 497] width 75 height 29
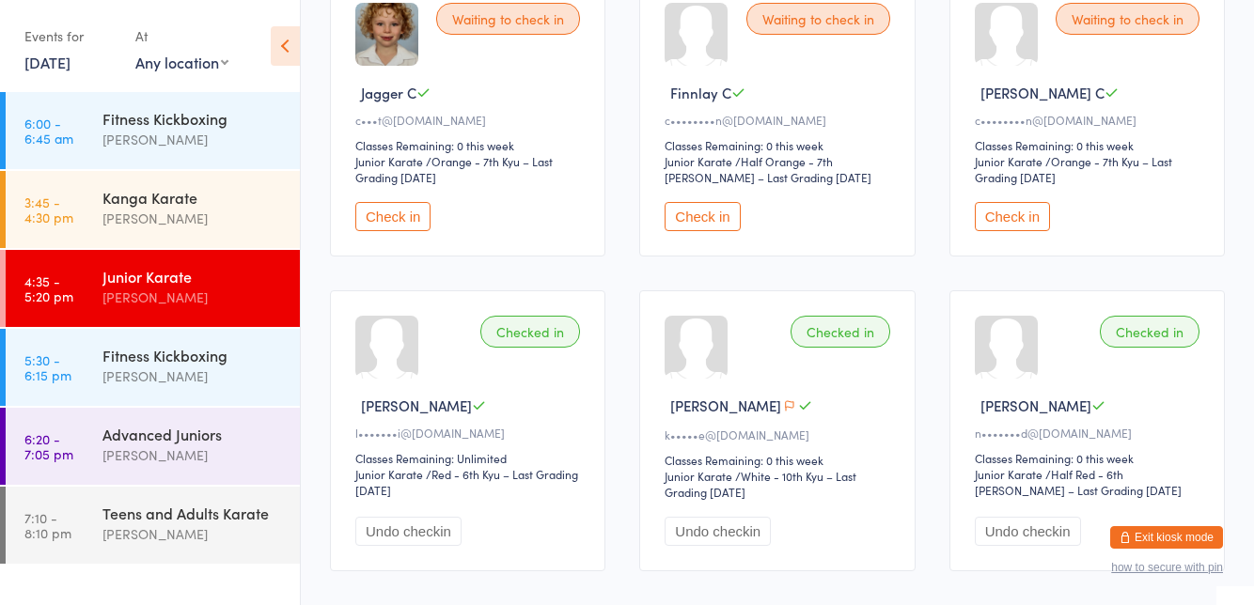
scroll to position [244, 0]
click at [781, 415] on button "button" at bounding box center [789, 410] width 17 height 20
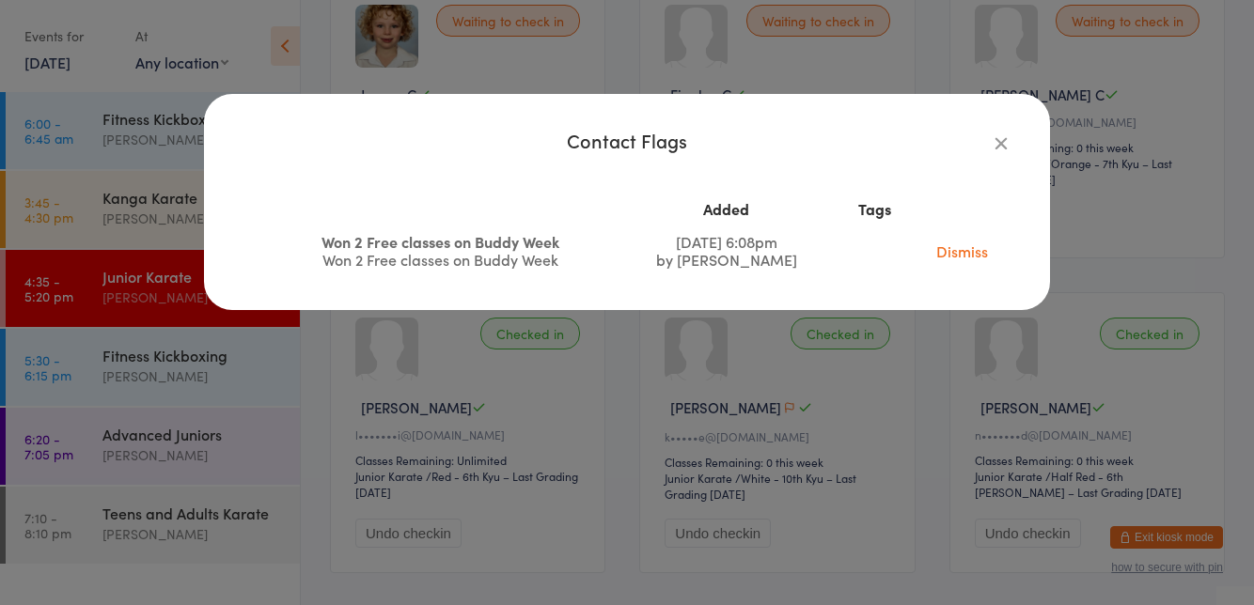
click at [607, 467] on div "Contact Flags Added Tags Won 2 Free classes on Buddy Week Won 2 Free classes on…" at bounding box center [627, 302] width 1254 height 605
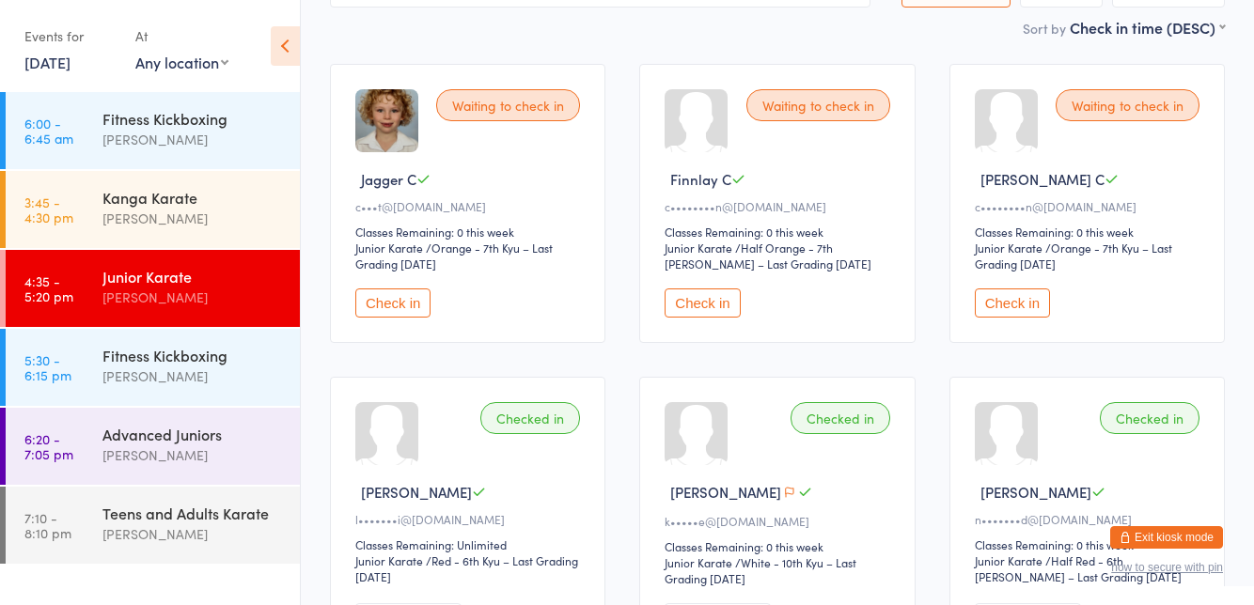
scroll to position [158, 0]
click at [370, 291] on button "Check in" at bounding box center [392, 304] width 75 height 29
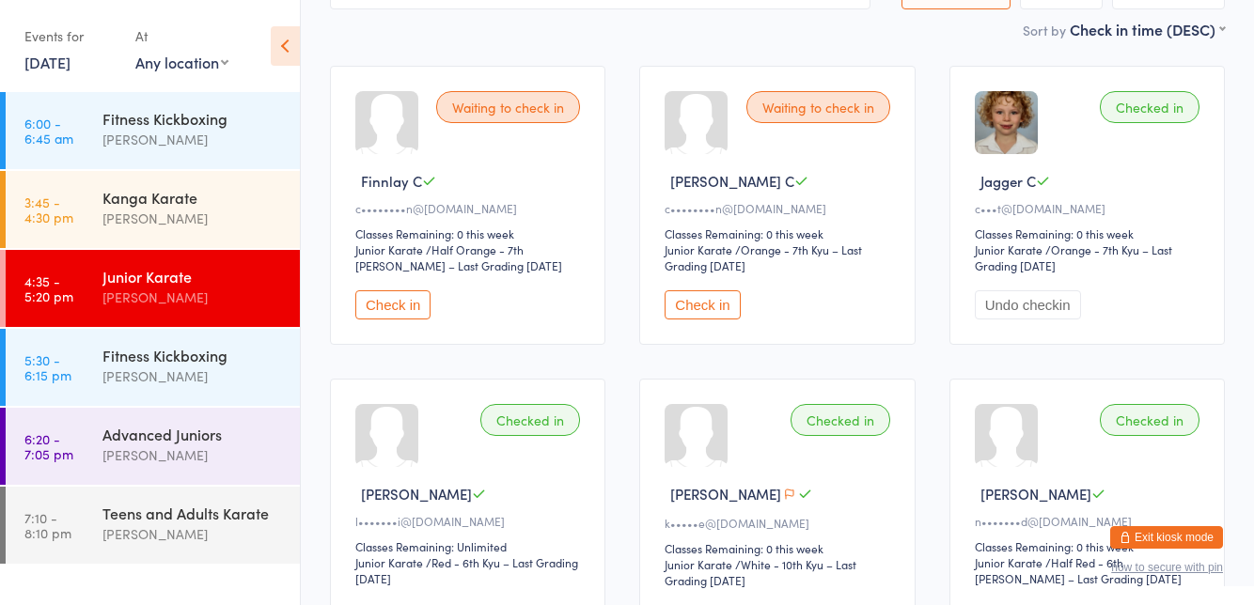
click at [683, 295] on button "Check in" at bounding box center [702, 304] width 75 height 29
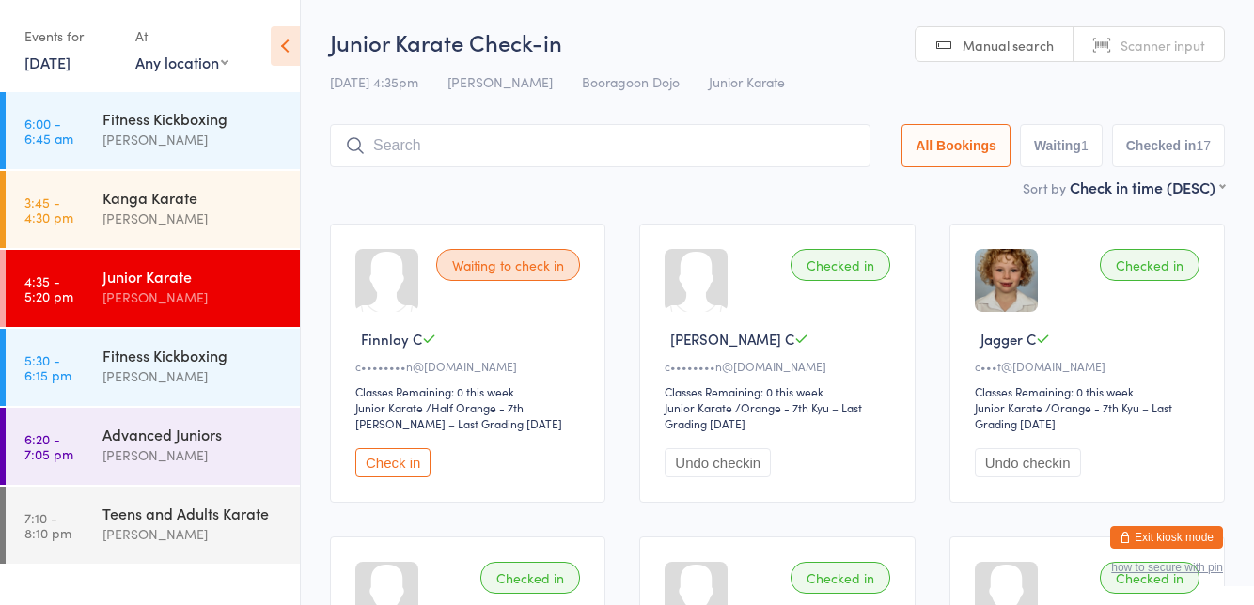
click at [501, 141] on input "search" at bounding box center [600, 145] width 541 height 43
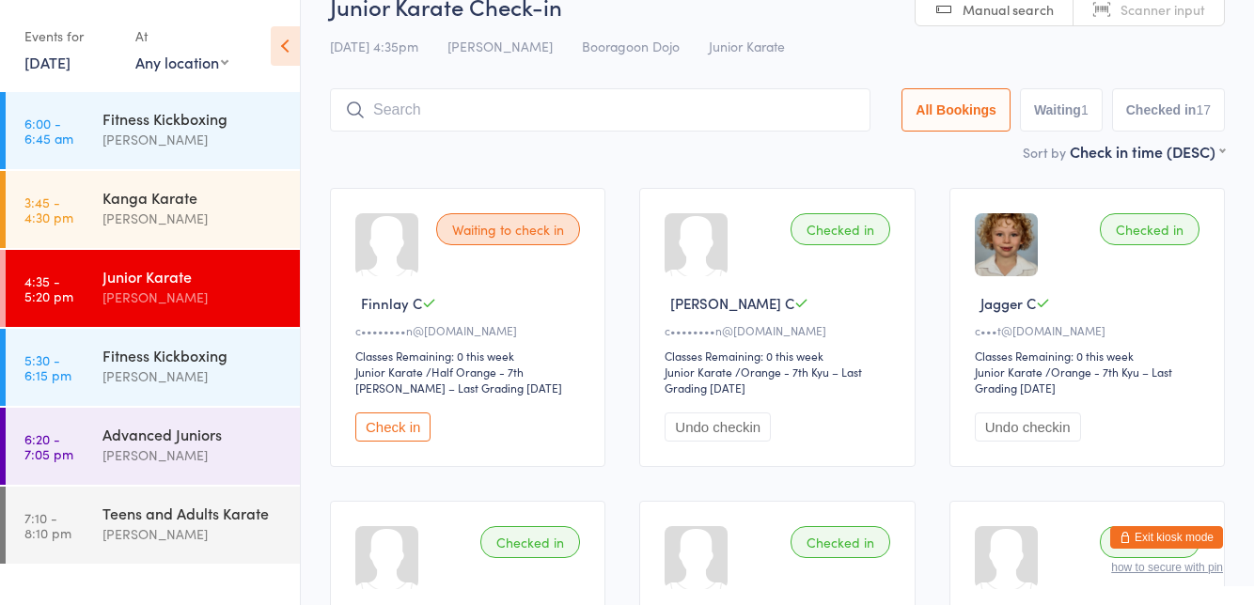
scroll to position [124, 0]
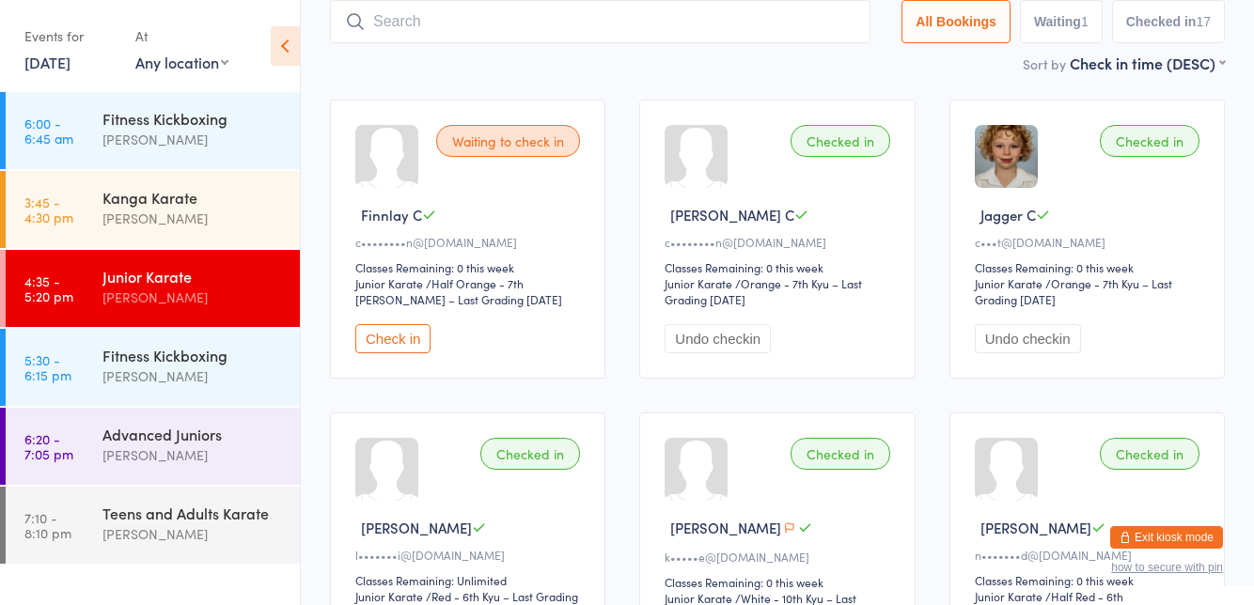
click at [485, 228] on div "Waiting to check in Finnlay C c••••••••n@[DOMAIN_NAME] Classes Remaining: 0 thi…" at bounding box center [467, 239] width 275 height 279
click at [392, 340] on button "Check in" at bounding box center [392, 338] width 75 height 29
